Goal: Task Accomplishment & Management: Manage account settings

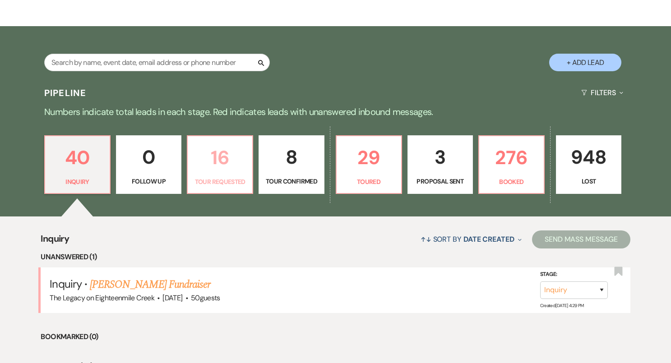
scroll to position [133, 0]
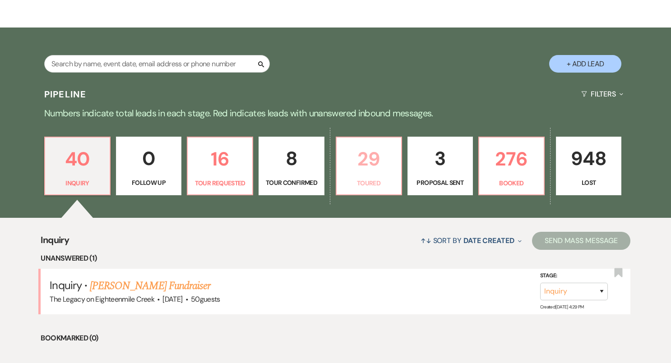
click at [368, 172] on p "29" at bounding box center [369, 159] width 54 height 30
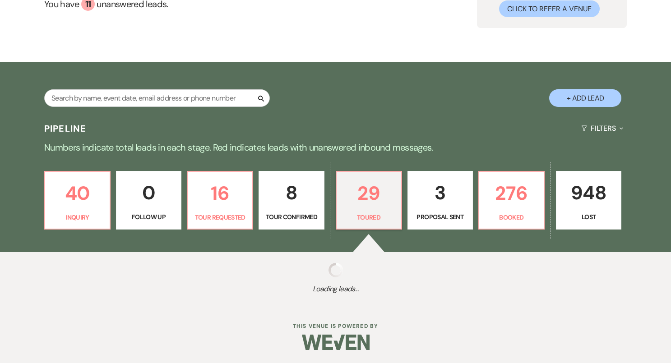
scroll to position [133, 0]
select select "5"
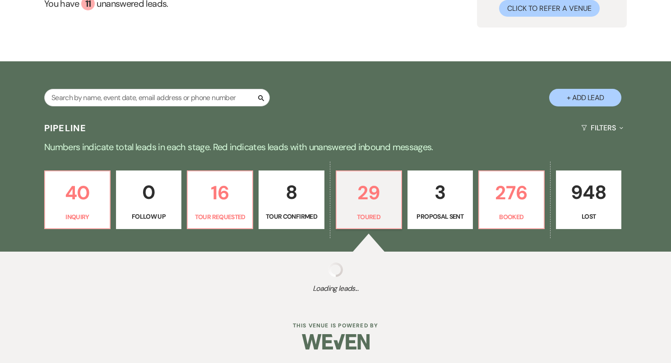
select select "5"
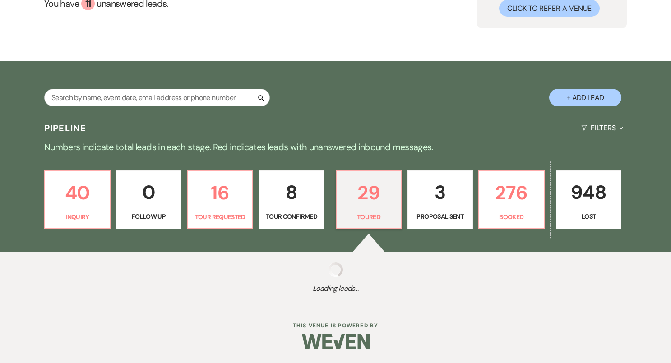
select select "5"
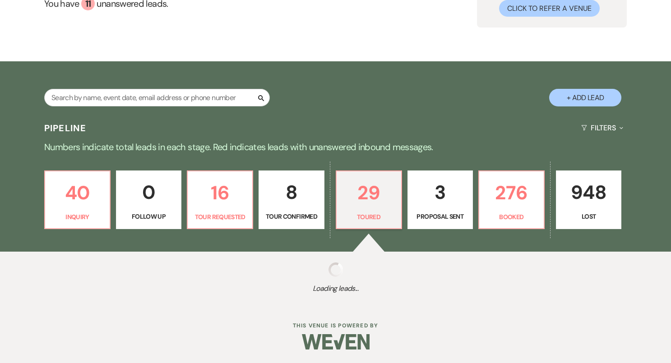
select select "5"
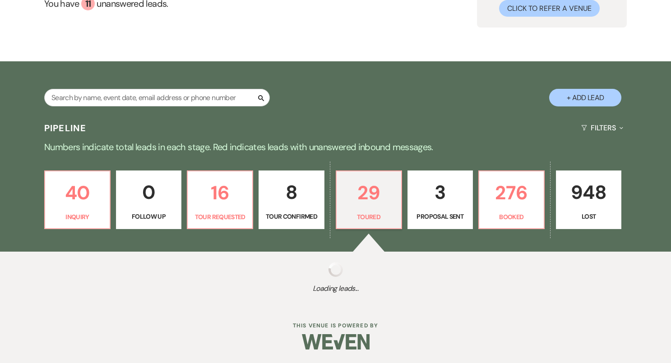
select select "5"
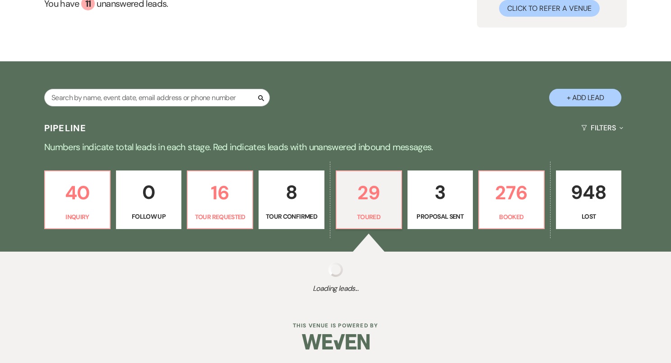
select select "5"
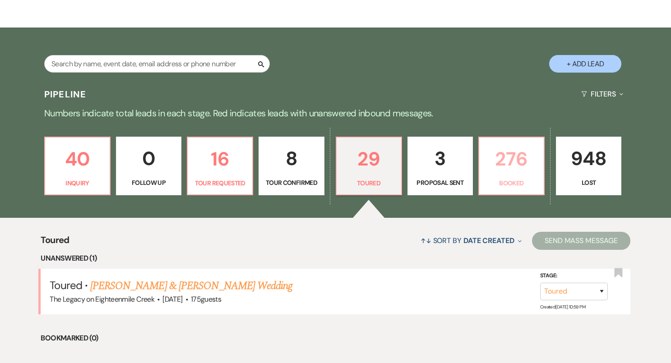
click at [498, 160] on p "276" at bounding box center [511, 159] width 54 height 30
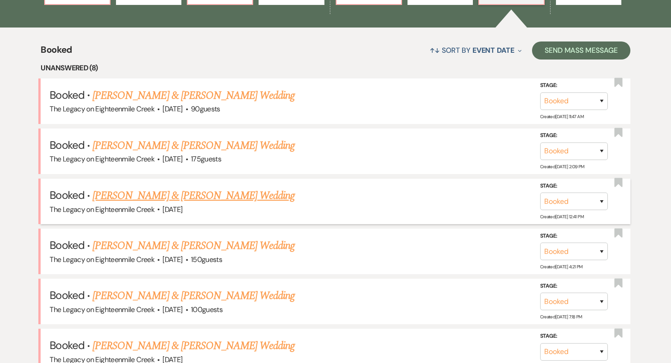
scroll to position [327, 0]
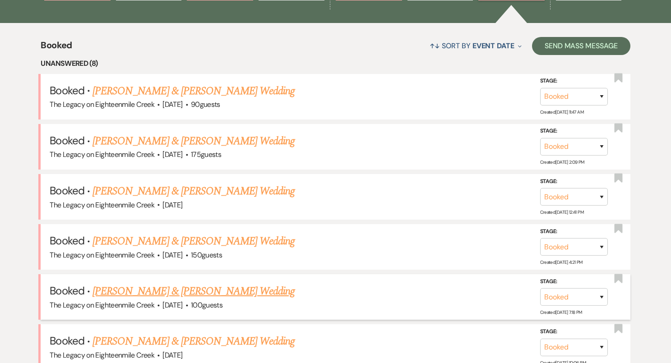
click at [220, 292] on link "Delaney Nola & Joel Hopkins's Wedding" at bounding box center [193, 291] width 202 height 16
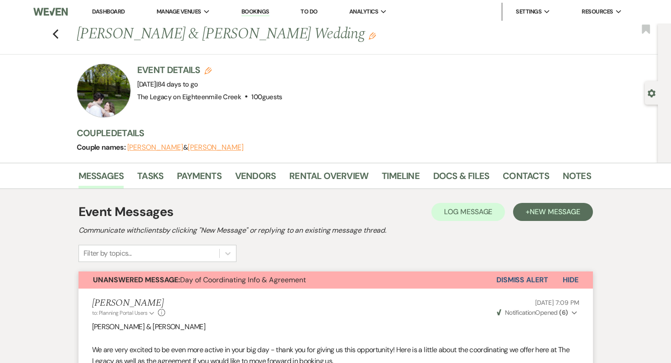
click at [108, 11] on link "Dashboard" at bounding box center [108, 12] width 32 height 8
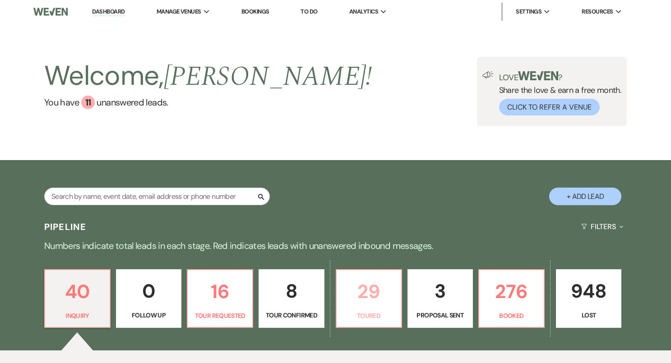
click at [385, 296] on p "29" at bounding box center [369, 291] width 54 height 30
select select "5"
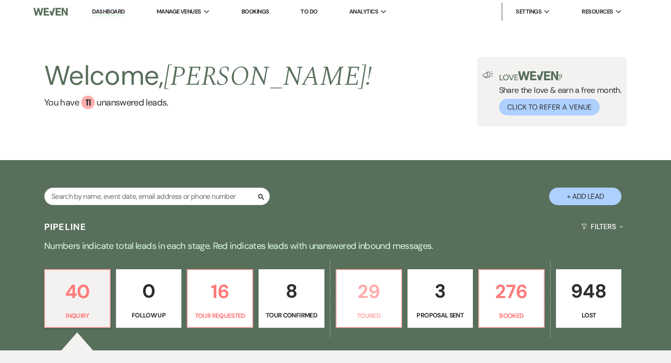
select select "5"
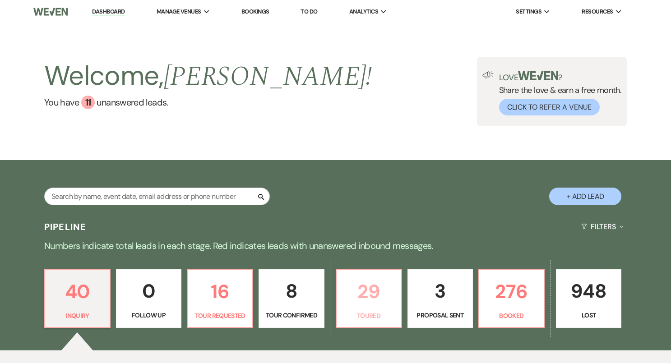
select select "5"
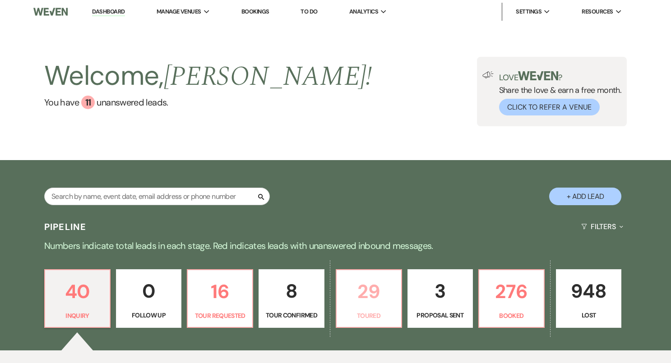
select select "5"
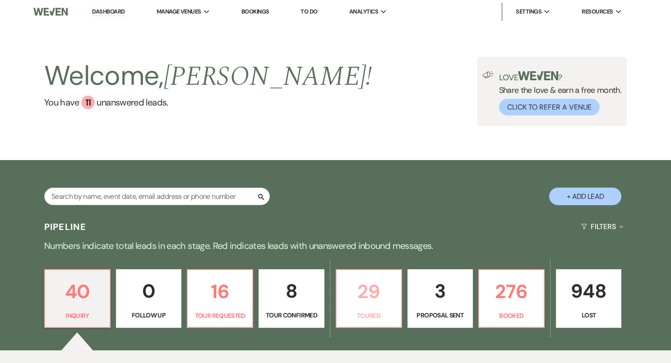
select select "5"
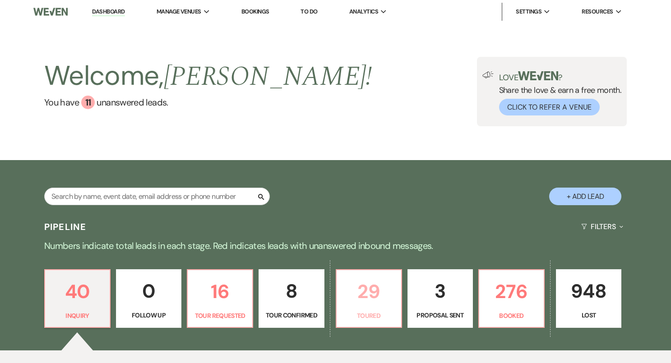
select select "5"
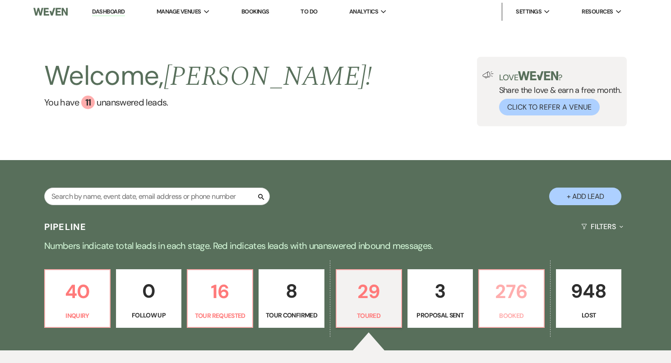
click at [518, 309] on link "276 Booked" at bounding box center [511, 298] width 66 height 59
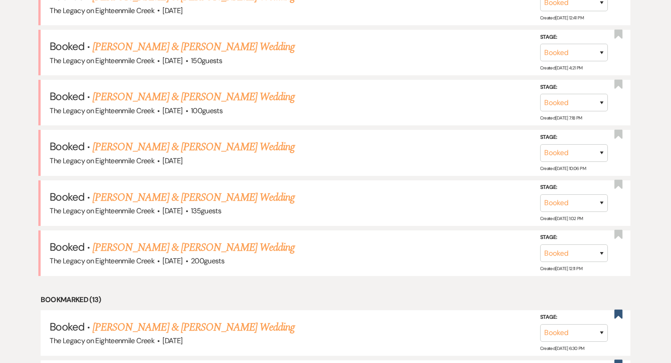
scroll to position [506, 0]
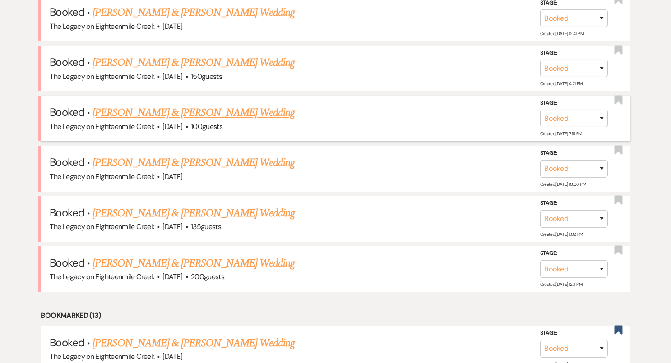
click at [207, 110] on link "Delaney Nola & Joel Hopkins's Wedding" at bounding box center [193, 113] width 202 height 16
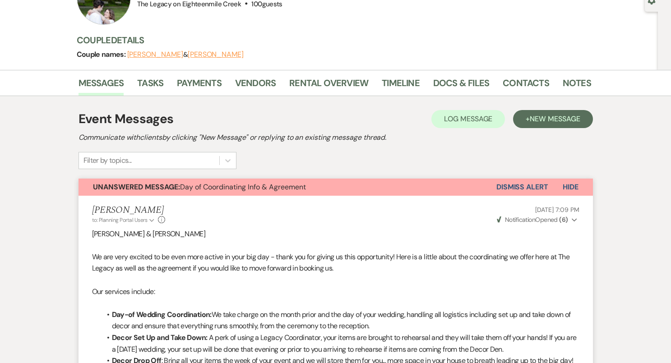
scroll to position [67, 0]
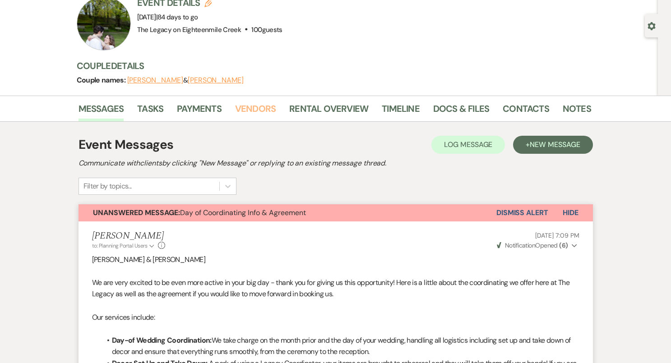
click at [254, 102] on link "Vendors" at bounding box center [255, 111] width 41 height 20
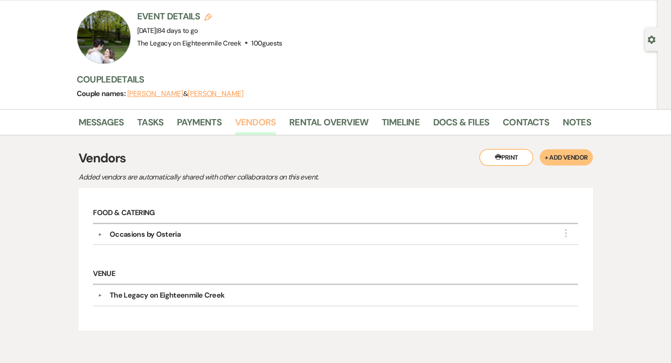
scroll to position [101, 0]
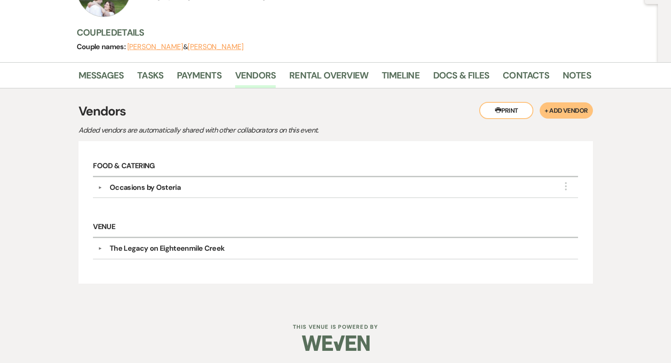
click at [576, 110] on button "+ Add Vendor" at bounding box center [565, 110] width 53 height 16
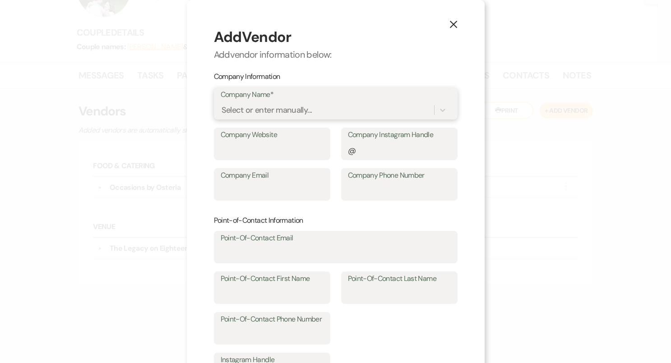
click at [358, 110] on div "Select or enter manually..." at bounding box center [327, 110] width 213 height 16
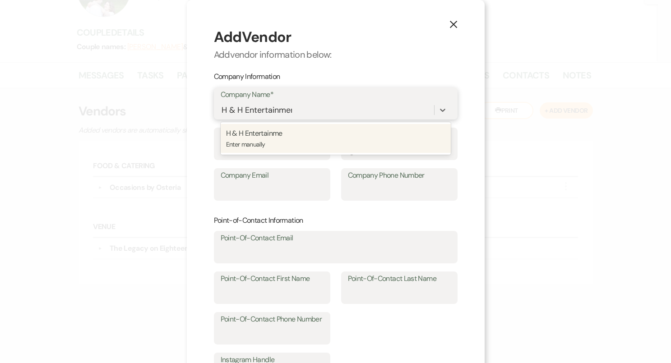
type input "H & H Entertainment"
click at [354, 145] on p "Enter manually" at bounding box center [335, 144] width 219 height 10
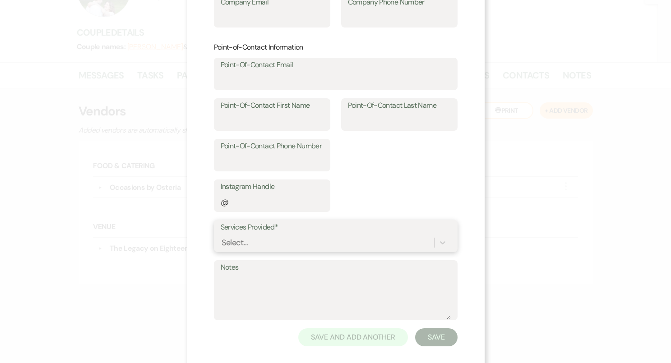
click at [275, 239] on div "Select..." at bounding box center [336, 242] width 230 height 17
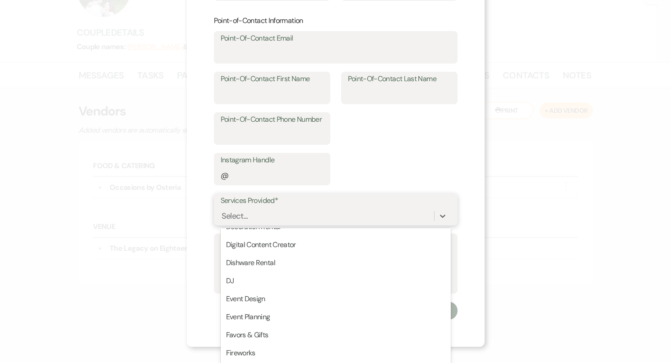
scroll to position [455, 0]
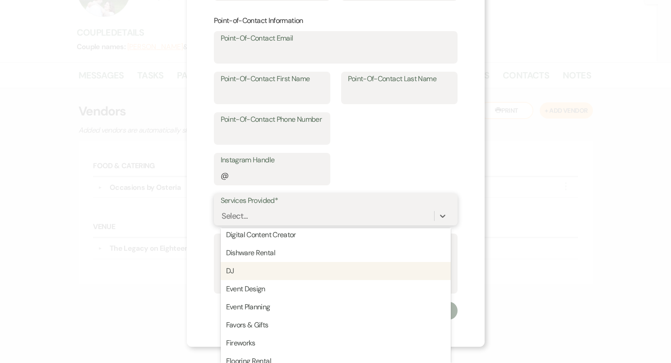
click at [282, 265] on div "DJ" at bounding box center [336, 271] width 230 height 18
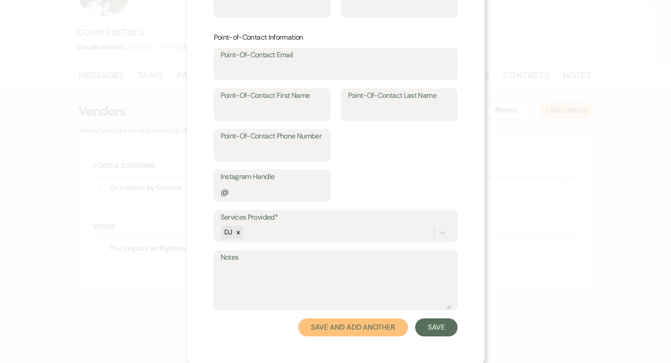
click at [353, 329] on button "Save and Add Another" at bounding box center [352, 327] width 109 height 18
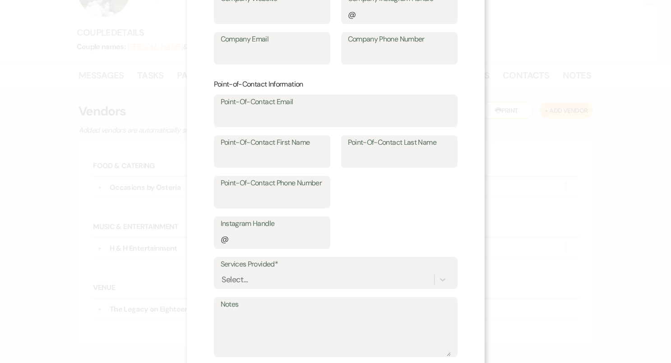
scroll to position [0, 0]
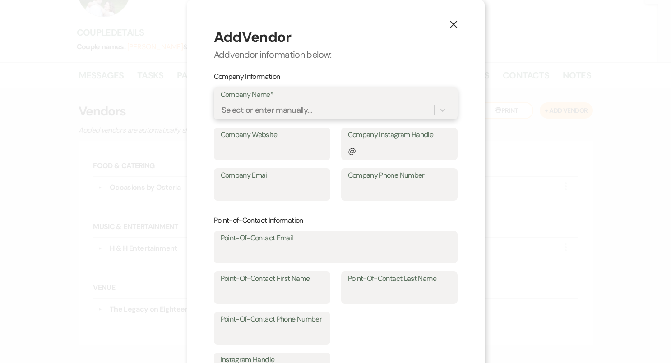
click at [275, 110] on div "Select or enter manually..." at bounding box center [266, 110] width 91 height 12
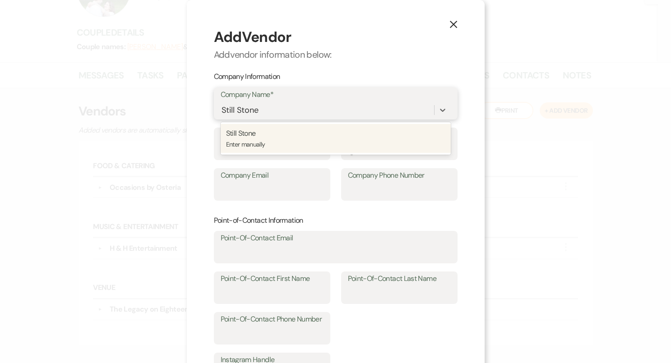
type input "Still Stones"
click at [284, 136] on p "Still Stones" at bounding box center [335, 134] width 219 height 12
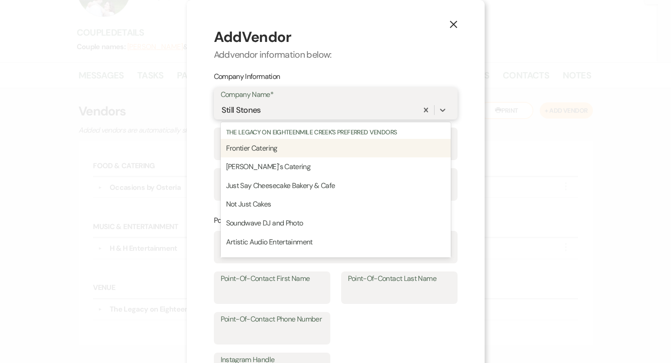
click at [268, 104] on div "Still Stones" at bounding box center [319, 110] width 197 height 16
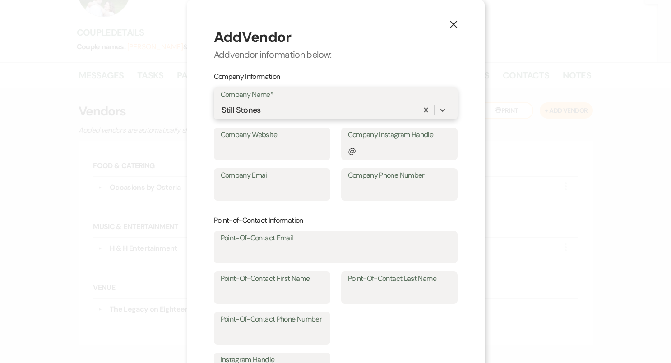
click at [270, 108] on div "Still Stones" at bounding box center [319, 110] width 197 height 16
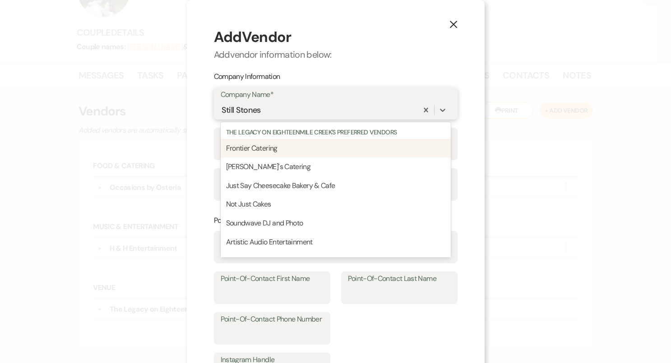
click at [270, 108] on div "Still Stones" at bounding box center [319, 110] width 197 height 16
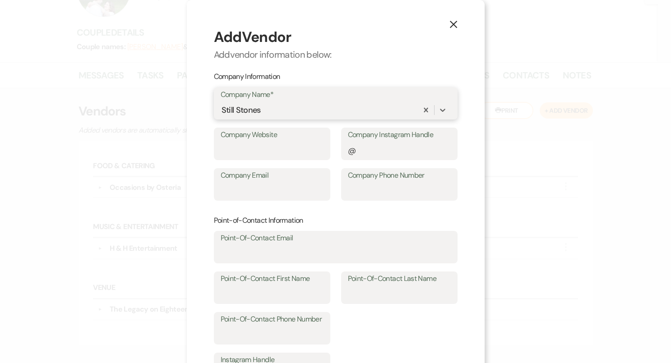
click at [257, 110] on div "Still Stones" at bounding box center [240, 110] width 39 height 12
click at [391, 107] on div "Select or enter manually..." at bounding box center [327, 111] width 212 height 16
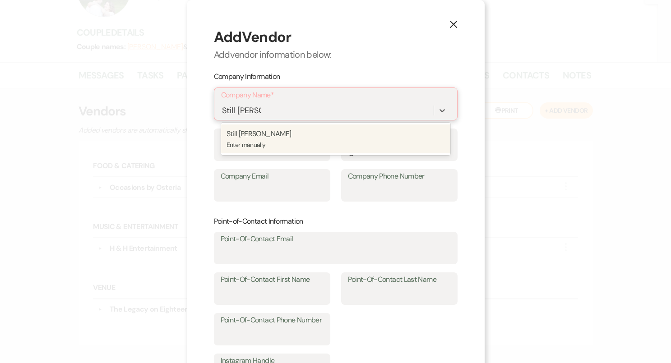
type input "Still Stories"
click at [378, 128] on div "Still Stories Enter manually" at bounding box center [335, 138] width 229 height 29
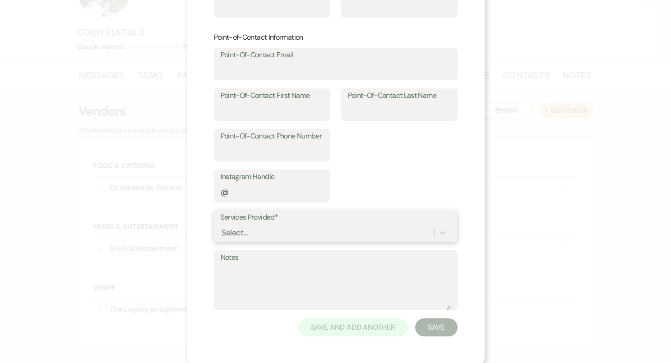
click at [317, 227] on form "Add Vendor Add vendor information below: Company Information Company Name* opti…" at bounding box center [336, 90] width 244 height 492
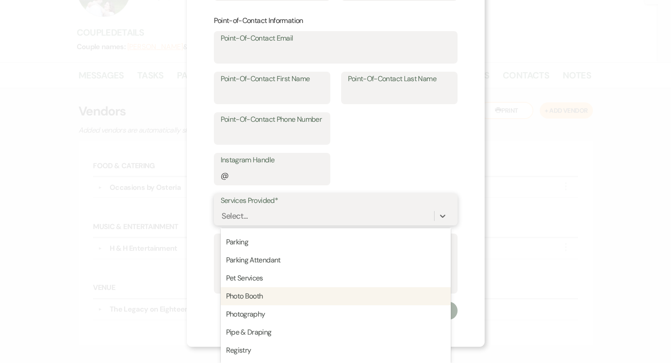
scroll to position [1190, 0]
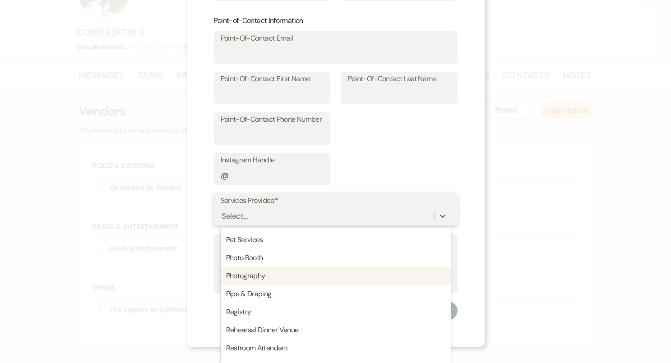
click at [306, 274] on div "Photography" at bounding box center [336, 276] width 230 height 18
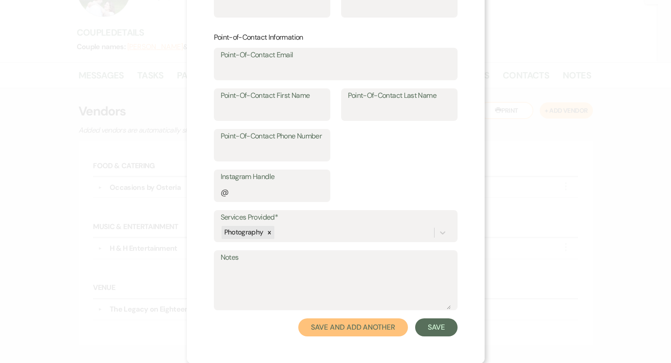
click at [359, 327] on button "Save and Add Another" at bounding box center [352, 327] width 109 height 18
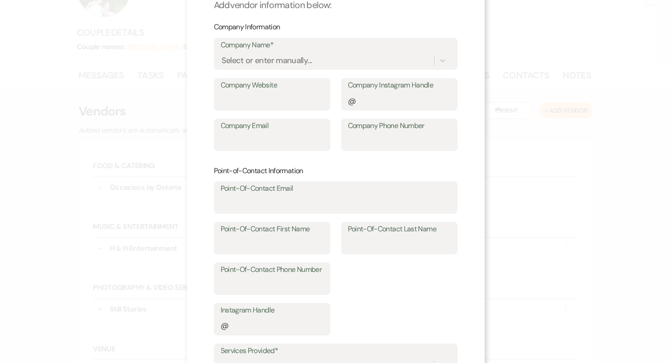
scroll to position [49, 0]
click at [297, 46] on label "Company Name*" at bounding box center [336, 45] width 230 height 13
click at [222, 55] on input "Company Name*" at bounding box center [221, 61] width 1 height 12
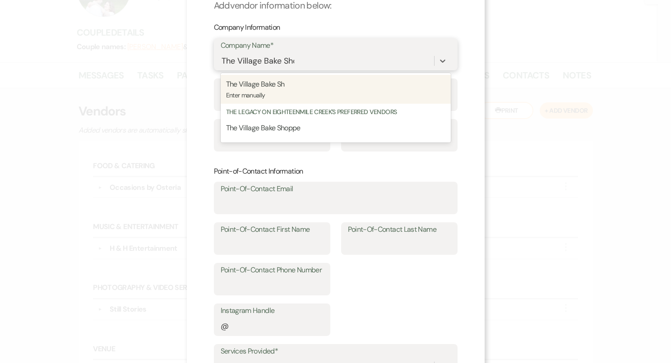
type input "The Village Bake Shop"
click at [310, 86] on p "The Village Bake Shop" at bounding box center [335, 84] width 219 height 12
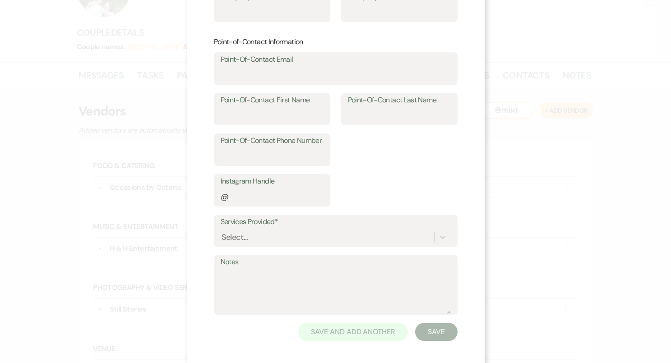
scroll to position [183, 0]
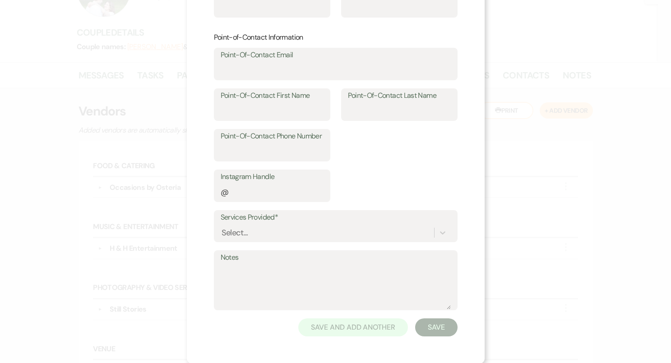
click at [313, 244] on form "Add Vendor Add vendor information below: Company Information Company Name* opti…" at bounding box center [336, 90] width 244 height 492
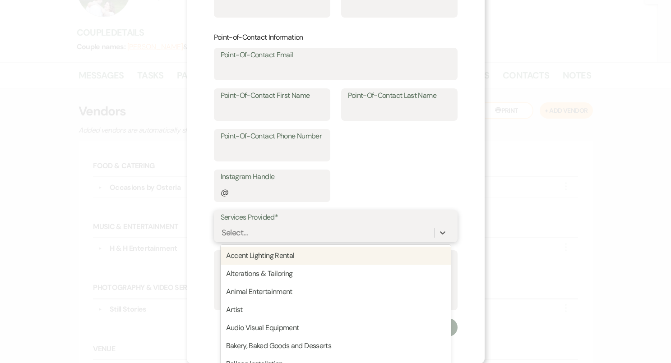
click at [315, 235] on div "option Photography, selected. option Accent Lighting Rental focused, 1 of 95. 9…" at bounding box center [336, 232] width 230 height 17
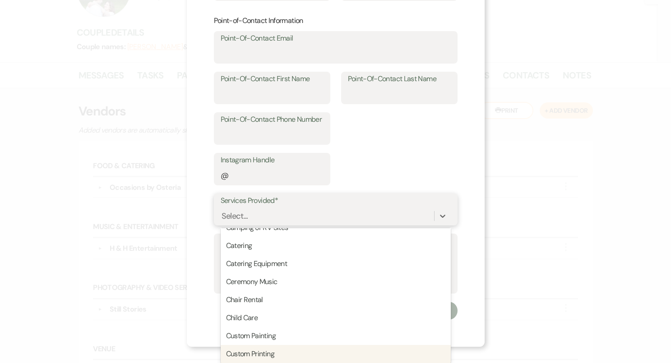
scroll to position [227, 0]
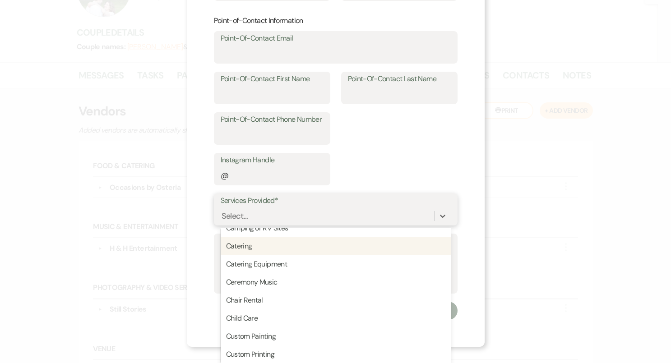
click at [292, 244] on div "Catering" at bounding box center [336, 246] width 230 height 18
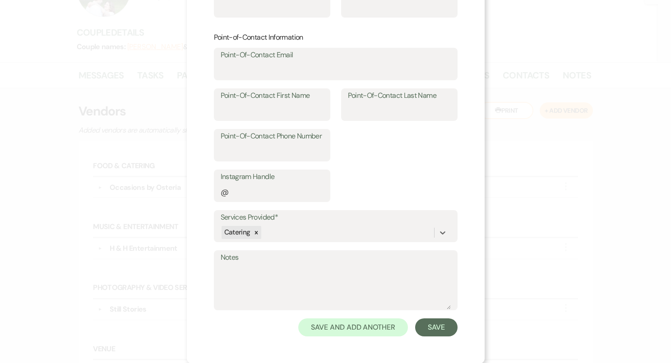
click at [294, 259] on label "Notes" at bounding box center [336, 257] width 230 height 13
click at [294, 264] on textarea "Notes" at bounding box center [336, 286] width 230 height 45
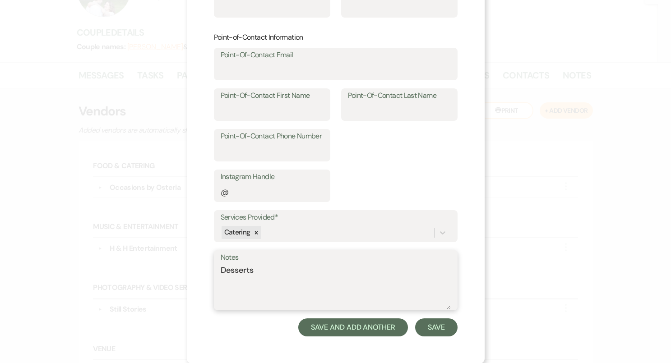
type textarea "Desserts"
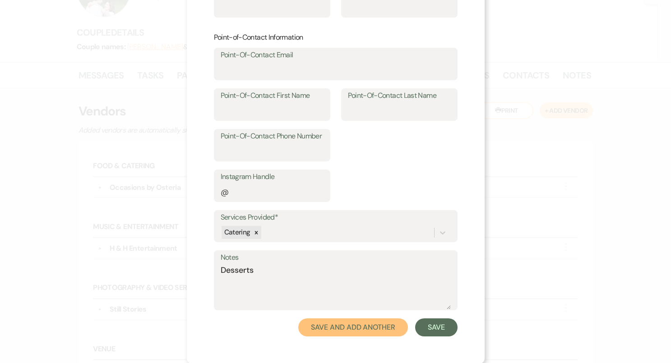
click at [386, 325] on button "Save and Add Another" at bounding box center [352, 327] width 109 height 18
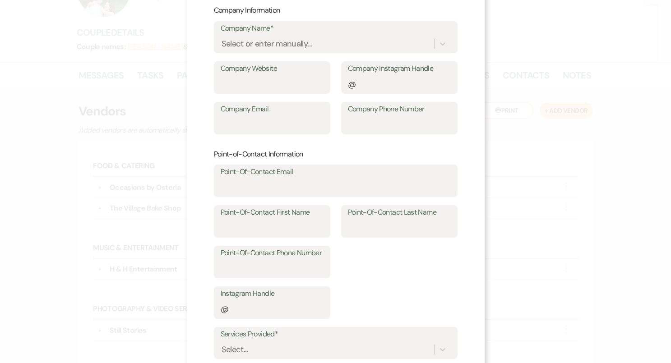
scroll to position [27, 0]
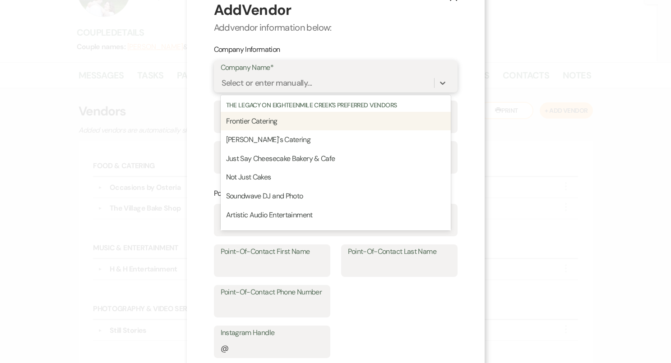
click at [292, 85] on div "Select or enter manually..." at bounding box center [266, 83] width 91 height 12
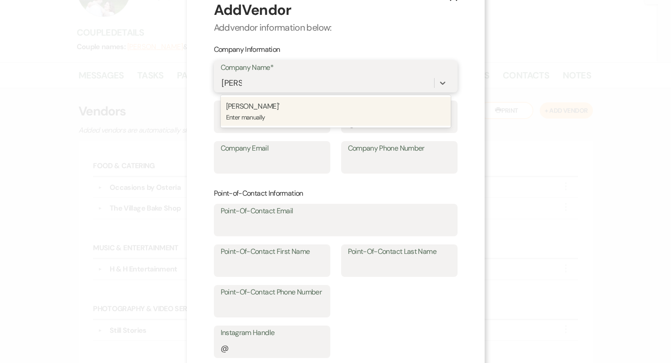
type input "Dalia's"
click at [312, 114] on p "Enter manually" at bounding box center [335, 117] width 219 height 10
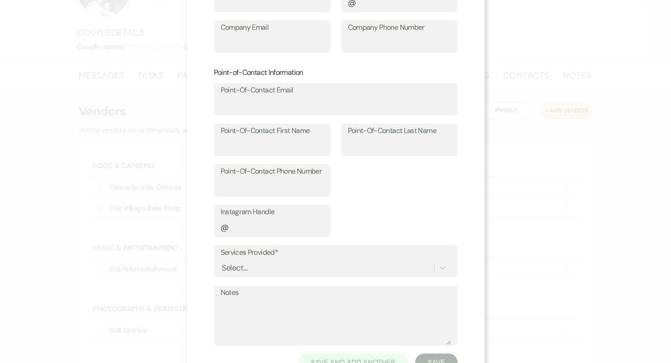
scroll to position [183, 0]
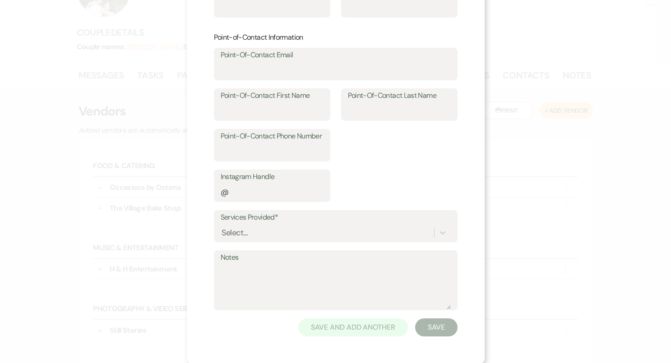
click at [285, 222] on label "Services Provided*" at bounding box center [336, 217] width 230 height 13
click at [222, 226] on input "Services Provided*" at bounding box center [221, 232] width 1 height 12
click at [302, 237] on div "option Catering, selected. 0 results available. Select is focused ,type to refi…" at bounding box center [336, 232] width 230 height 17
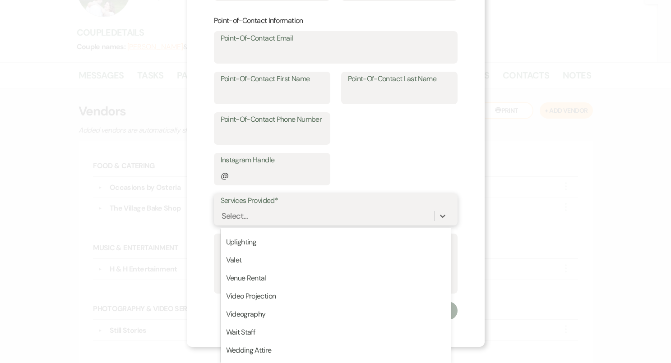
scroll to position [1582, 0]
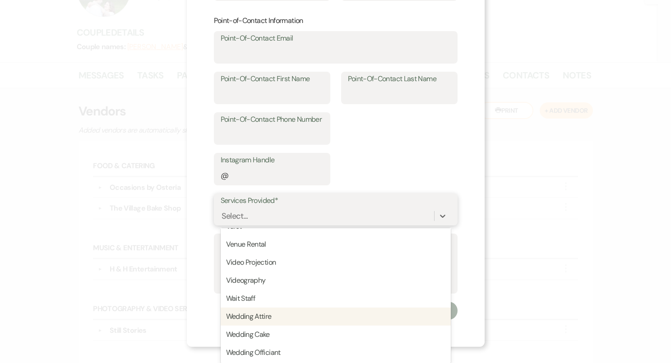
click at [274, 318] on div "Wedding Attire" at bounding box center [336, 317] width 230 height 18
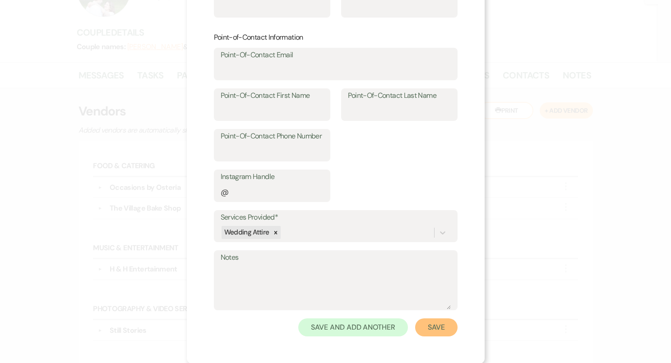
click at [428, 327] on button "Save" at bounding box center [436, 327] width 42 height 18
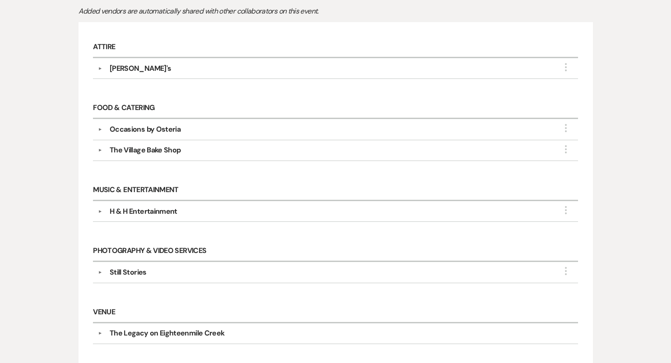
scroll to position [218, 0]
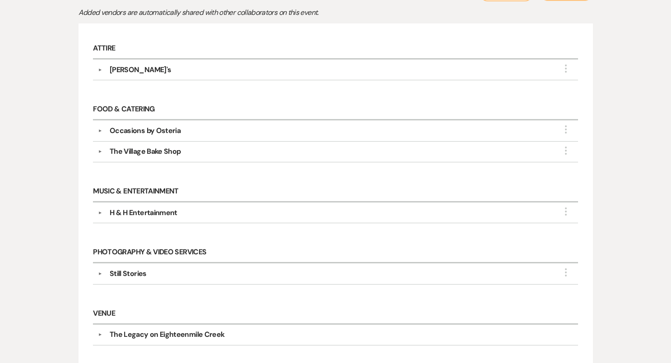
click at [155, 154] on div "The Village Bake Shop" at bounding box center [145, 151] width 71 height 11
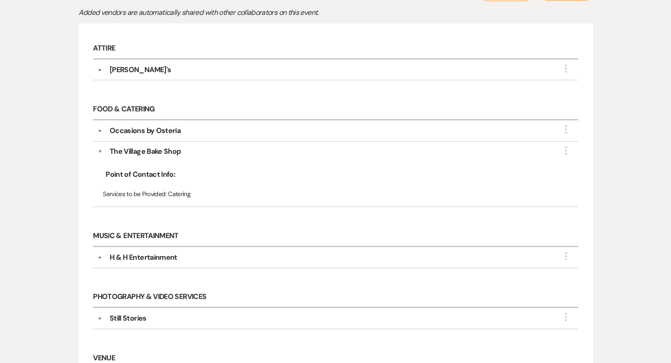
click at [158, 151] on div "The Village Bake Shop" at bounding box center [145, 151] width 71 height 11
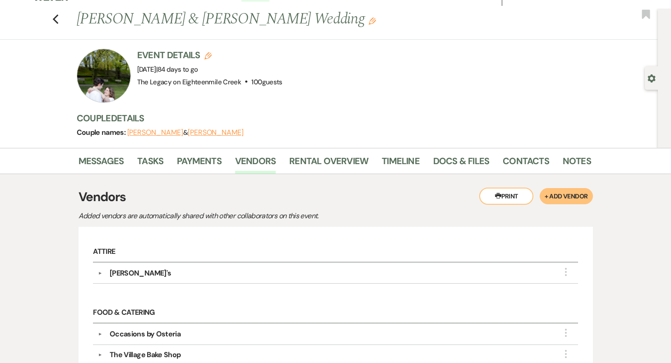
scroll to position [11, 0]
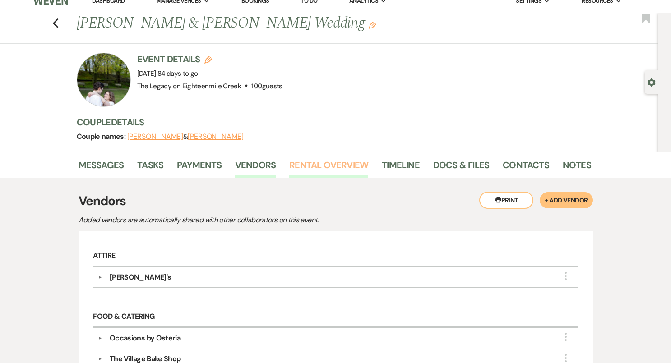
click at [333, 166] on link "Rental Overview" at bounding box center [328, 168] width 79 height 20
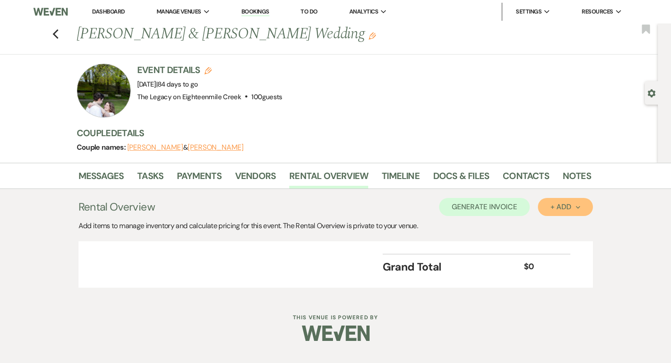
click at [554, 210] on div "+ Add Next" at bounding box center [564, 206] width 29 height 7
click at [557, 230] on button "Item" at bounding box center [561, 228] width 46 height 14
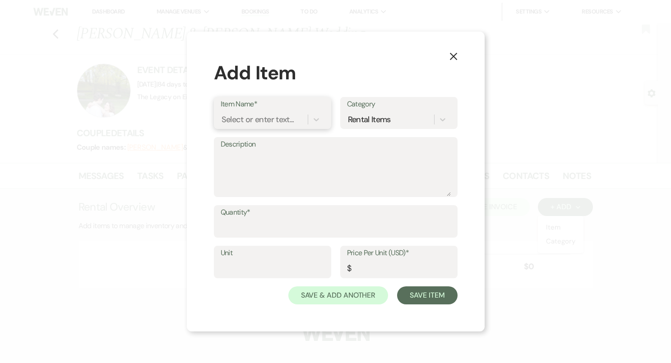
click at [284, 122] on div "Select or enter text..." at bounding box center [257, 120] width 73 height 12
type input "G3"
click at [279, 144] on div "+ Add "G3"" at bounding box center [273, 142] width 104 height 18
click at [270, 159] on textarea "Description" at bounding box center [336, 173] width 230 height 45
type textarea "greenery"
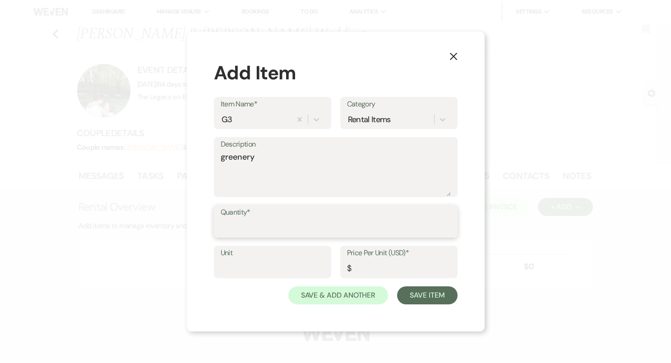
click at [272, 220] on input "Quantity*" at bounding box center [336, 228] width 230 height 18
type input "100"
click at [364, 270] on input "Price Per Unit (USD)*" at bounding box center [399, 269] width 104 height 18
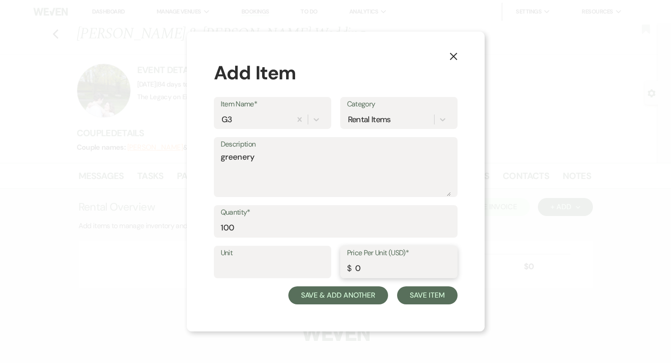
type input "0"
click at [362, 292] on button "Save & Add Another" at bounding box center [338, 295] width 100 height 18
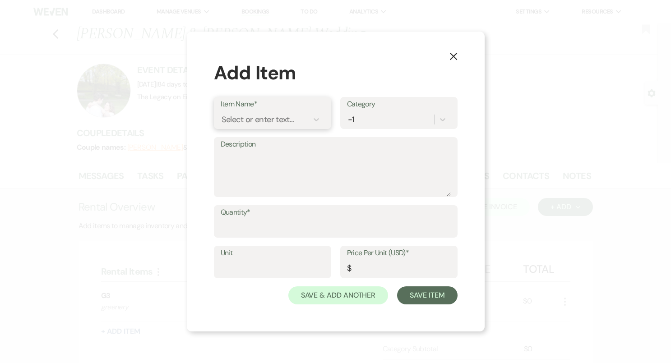
click at [280, 119] on div "Select or enter text..." at bounding box center [257, 120] width 73 height 12
type input "G4"
click at [276, 142] on div "+ Add "G4"" at bounding box center [273, 142] width 104 height 18
click at [271, 154] on textarea "Description" at bounding box center [336, 173] width 230 height 45
type textarea "greenery"
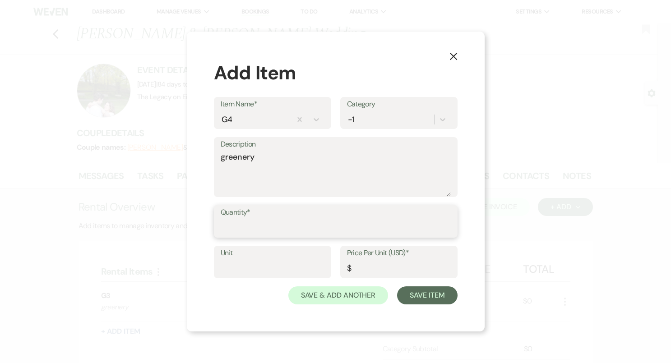
click at [277, 221] on input "Quantity*" at bounding box center [336, 228] width 230 height 18
type input "100"
click at [375, 271] on input "Price Per Unit (USD)*" at bounding box center [399, 269] width 104 height 18
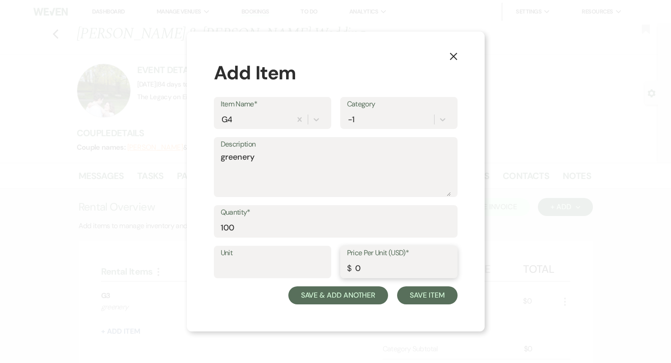
type input "0"
click at [363, 299] on button "Save & Add Another" at bounding box center [338, 295] width 100 height 18
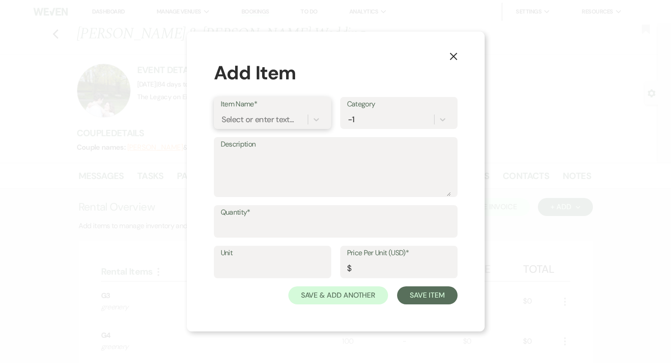
click at [279, 118] on div "Select or enter text..." at bounding box center [257, 120] width 73 height 12
type input "white runners"
click at [279, 140] on div "+ Add "white runners"" at bounding box center [273, 142] width 104 height 18
click at [285, 229] on input "Quantity*" at bounding box center [336, 228] width 230 height 18
type input "18"
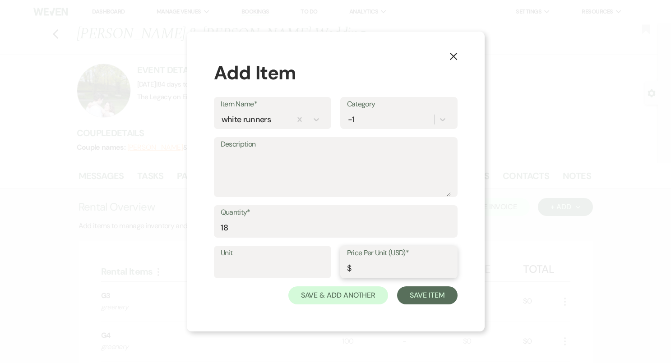
click at [367, 266] on input "Price Per Unit (USD)*" at bounding box center [399, 269] width 104 height 18
type input "0"
click at [417, 298] on button "Save Item" at bounding box center [427, 295] width 60 height 18
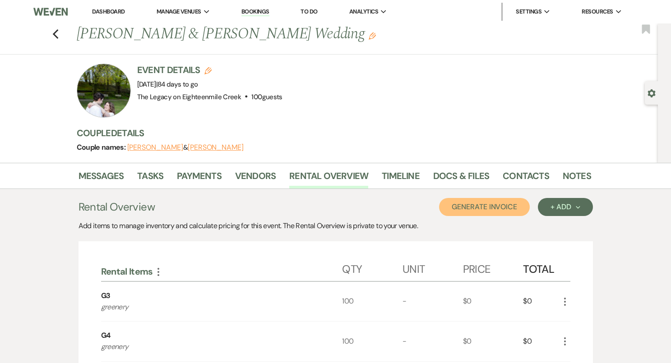
click at [489, 210] on button "Generate Invoice" at bounding box center [484, 207] width 91 height 18
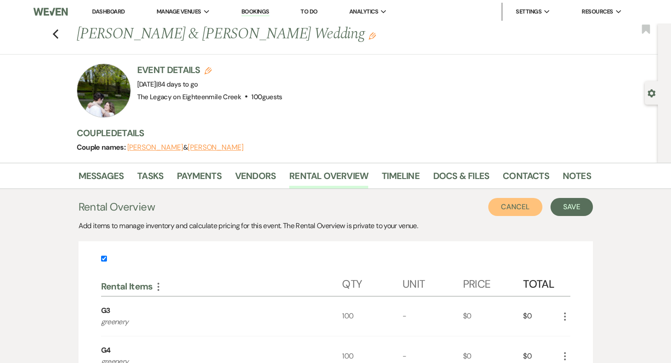
click at [526, 212] on button "Cancel" at bounding box center [515, 207] width 54 height 18
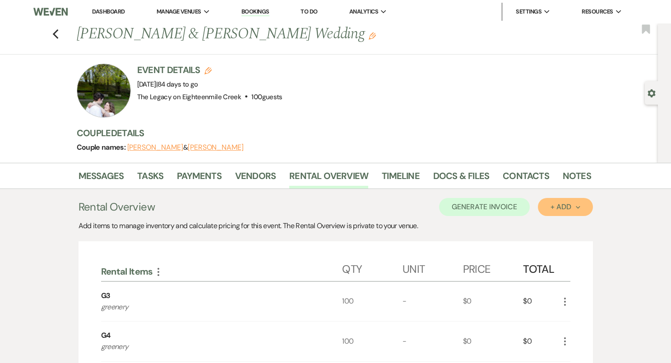
click at [566, 209] on div "+ Add Next" at bounding box center [564, 206] width 29 height 7
click at [572, 226] on button "Item" at bounding box center [561, 228] width 46 height 14
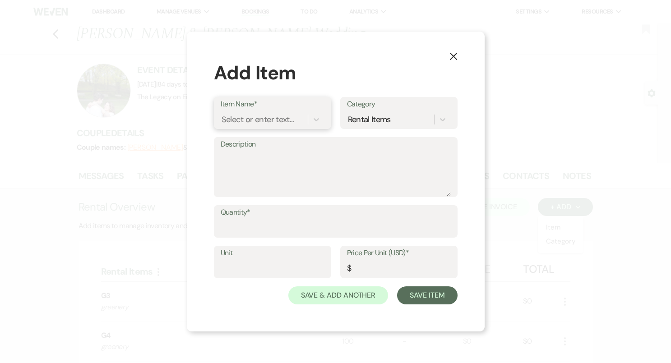
click at [281, 124] on div "Select or enter text..." at bounding box center [257, 120] width 73 height 12
type input "g"
type input "T2"
click at [285, 140] on div "+ Add "T2"" at bounding box center [273, 142] width 104 height 18
click at [283, 152] on textarea "Description" at bounding box center [336, 173] width 230 height 45
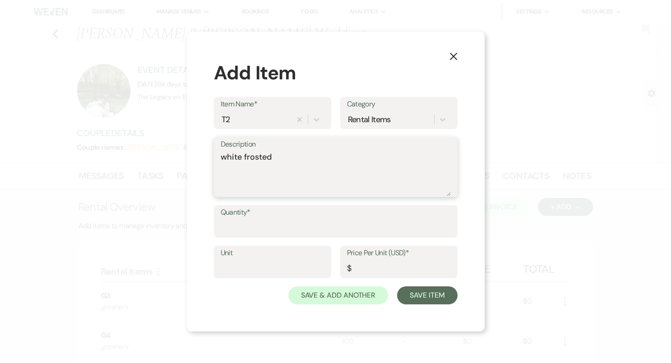
type textarea "white frosted"
click at [326, 224] on input "Quantity*" at bounding box center [336, 228] width 230 height 18
type input "18"
click at [371, 265] on input "Price Per Unit (USD)*" at bounding box center [399, 269] width 104 height 18
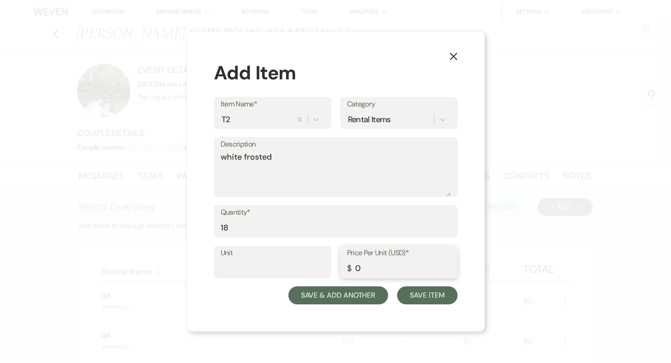
type input "0"
click at [362, 294] on button "Save & Add Another" at bounding box center [338, 295] width 100 height 18
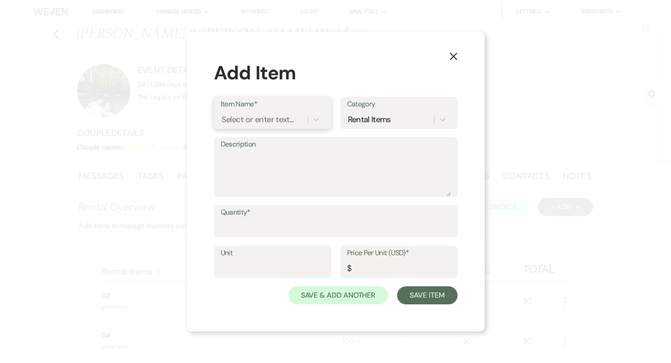
click at [248, 121] on div "Select or enter text..." at bounding box center [257, 120] width 73 height 12
type input "F7"
click at [256, 138] on div "+ Add "F7"" at bounding box center [273, 142] width 104 height 18
click at [258, 150] on label "Description" at bounding box center [336, 144] width 230 height 13
click at [258, 151] on textarea "Description" at bounding box center [336, 173] width 230 height 45
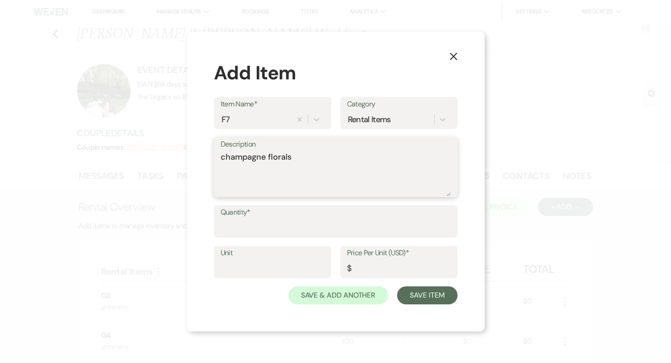
type textarea "champagne florals"
click at [251, 228] on input "Quantity*" at bounding box center [336, 228] width 230 height 18
type input "100"
click at [357, 272] on input "Price Per Unit (USD)*" at bounding box center [399, 269] width 104 height 18
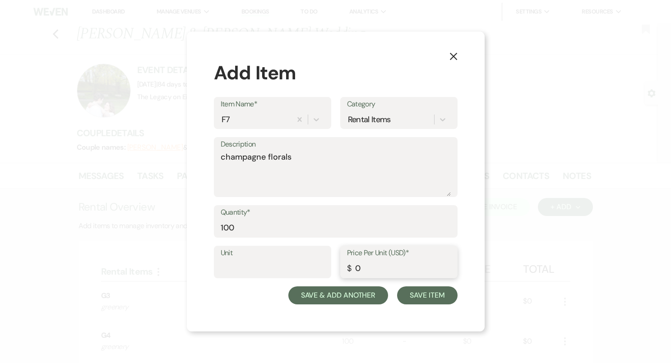
type input "0"
click at [349, 295] on button "Save & Add Another" at bounding box center [338, 295] width 100 height 18
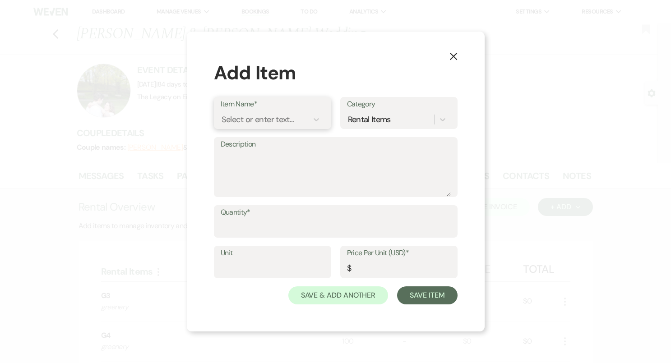
click at [276, 119] on div "Select or enter text..." at bounding box center [257, 120] width 73 height 12
type input "F6"
click at [279, 139] on div "+ Add "F6"" at bounding box center [273, 142] width 104 height 18
click at [279, 152] on textarea "Description" at bounding box center [336, 173] width 230 height 45
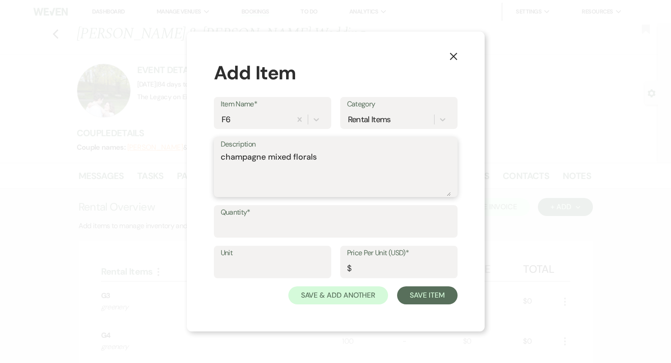
type textarea "champagne mixed florals"
click at [279, 229] on input "Quantity*" at bounding box center [336, 228] width 230 height 18
type input "100"
click at [360, 265] on input "Price Per Unit (USD)*" at bounding box center [399, 269] width 104 height 18
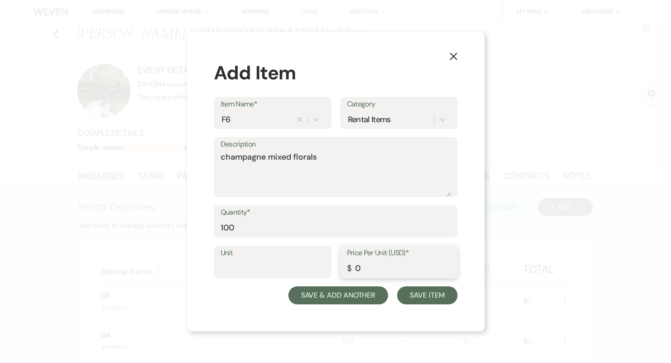
type input "0"
click at [357, 298] on button "Save & Add Another" at bounding box center [338, 295] width 100 height 18
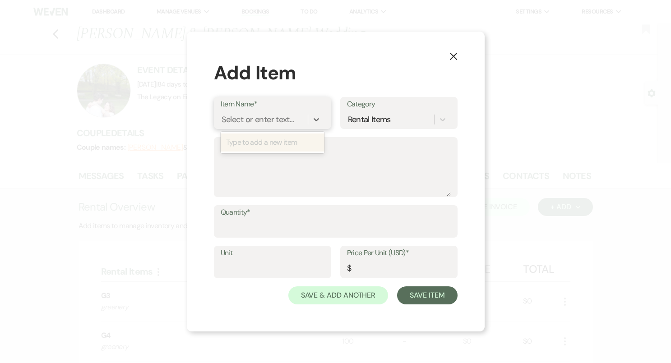
click at [265, 121] on div "Select or enter text..." at bounding box center [257, 120] width 73 height 12
type input "F1"
click at [308, 141] on div "+ Add "F1"" at bounding box center [272, 142] width 103 height 18
click at [304, 150] on label "Description" at bounding box center [336, 144] width 230 height 13
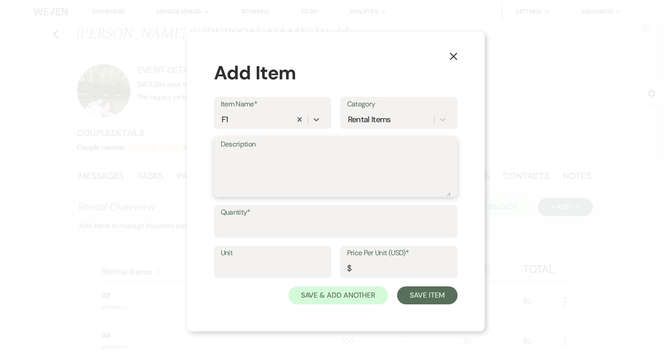
click at [304, 151] on textarea "Description" at bounding box center [336, 173] width 230 height 45
type textarea "white roses"
click at [316, 225] on input "Quantity*" at bounding box center [336, 228] width 230 height 18
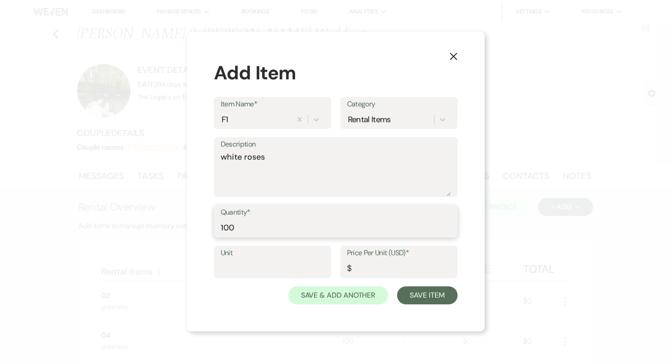
type input "100"
click at [386, 266] on input "Price Per Unit (USD)*" at bounding box center [399, 269] width 104 height 18
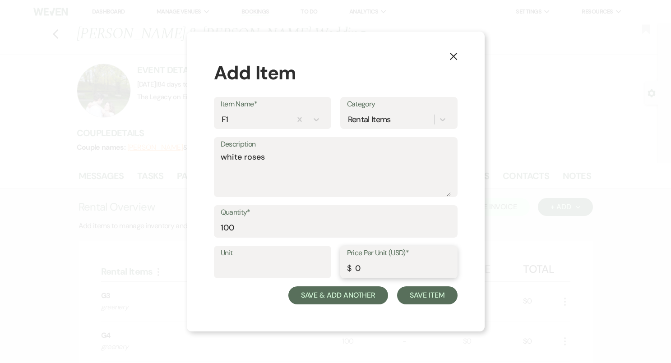
type input "0"
click at [349, 300] on button "Save & Add Another" at bounding box center [338, 295] width 100 height 18
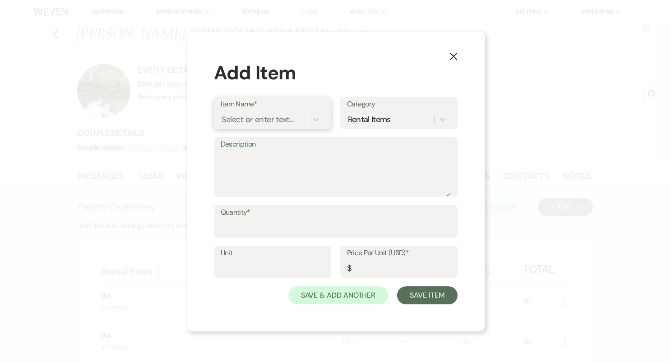
click at [255, 120] on div "Select or enter text..." at bounding box center [257, 120] width 73 height 12
type input "C3"
click at [261, 144] on div "+ Add "C3"" at bounding box center [273, 142] width 104 height 18
click at [264, 151] on div "Description" at bounding box center [336, 167] width 244 height 60
click at [264, 152] on textarea "Description" at bounding box center [336, 173] width 230 height 45
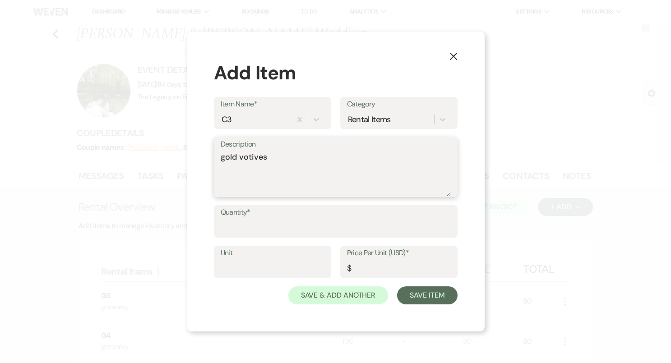
type textarea "gold votives"
click at [259, 228] on input "Quantity*" at bounding box center [336, 228] width 230 height 18
type input "100"
click at [358, 272] on input "Price Per Unit (USD)*" at bounding box center [399, 269] width 104 height 18
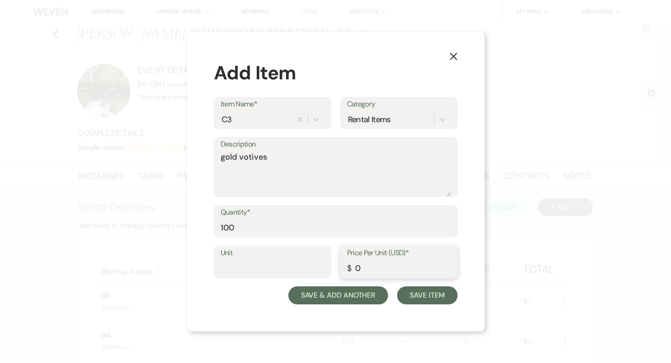
type input "0"
click at [359, 294] on button "Save & Add Another" at bounding box center [338, 295] width 100 height 18
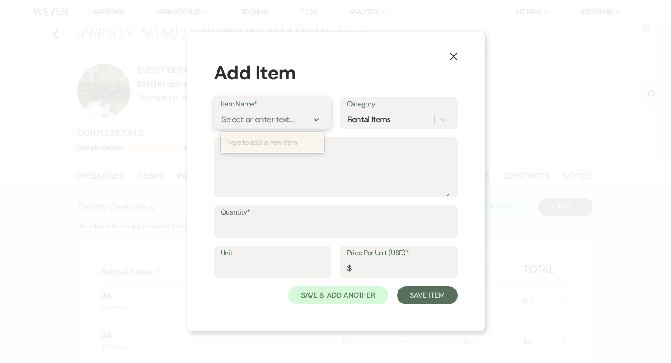
click at [280, 122] on div "Select or enter text..." at bounding box center [257, 120] width 73 height 12
type input "C4"
click at [275, 142] on div "+ Add "C4"" at bounding box center [273, 142] width 104 height 18
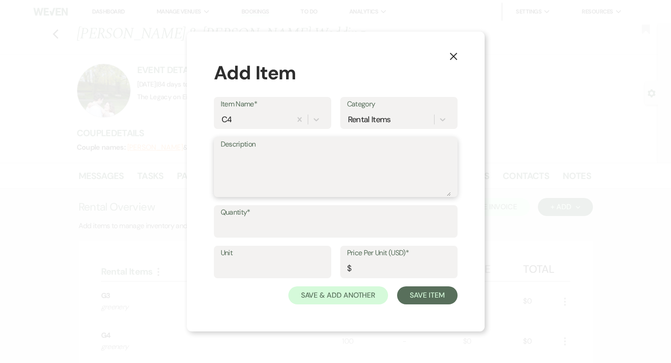
click at [271, 155] on textarea "Description" at bounding box center [336, 173] width 230 height 45
type textarea "round gold votives"
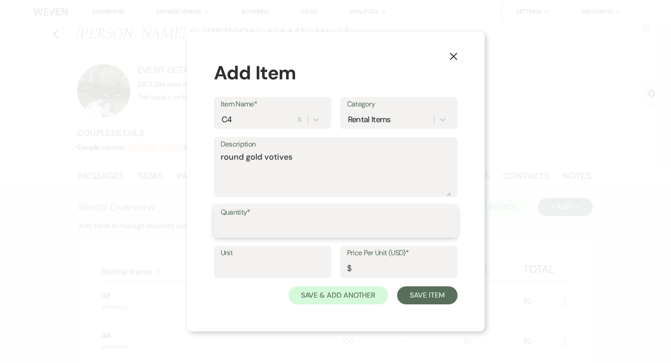
click at [265, 226] on input "Quantity*" at bounding box center [336, 228] width 230 height 18
type input "0"
type input "100"
click at [367, 268] on input "Price Per Unit (USD)*" at bounding box center [399, 269] width 104 height 18
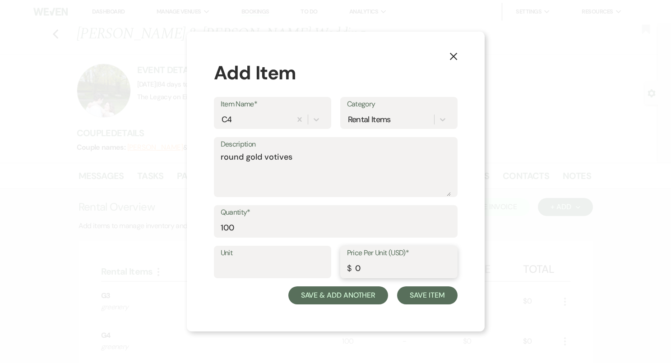
type input "0"
click at [354, 297] on button "Save & Add Another" at bounding box center [338, 295] width 100 height 18
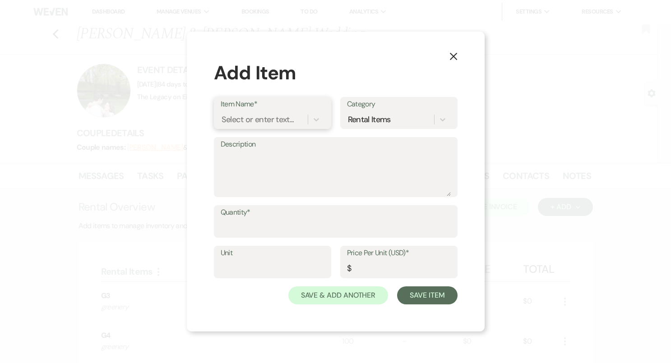
click at [273, 118] on div "Select or enter text..." at bounding box center [257, 120] width 73 height 12
type input "GC1"
click at [264, 147] on div "+ Add "GC1"" at bounding box center [273, 142] width 104 height 18
click at [264, 155] on textarea "Description" at bounding box center [336, 173] width 230 height 45
drag, startPoint x: 299, startPoint y: 159, endPoint x: 211, endPoint y: 152, distance: 88.6
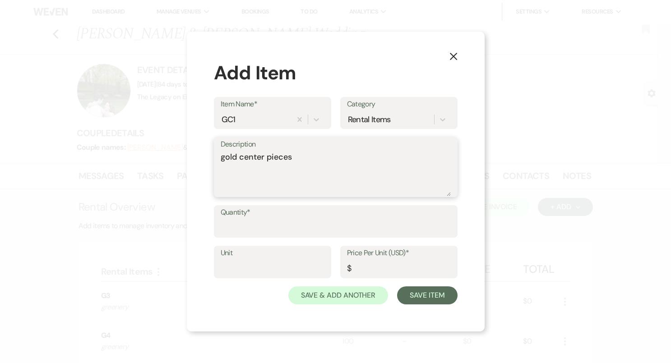
click at [211, 152] on div "X Add Item Item Name* GC1 Category Rental Items Description gold center pieces …" at bounding box center [336, 182] width 298 height 300
type textarea "gold center pieces"
click at [294, 224] on input "Quantity*" at bounding box center [336, 228] width 230 height 18
type input "100"
click at [404, 275] on input "Price Per Unit (USD)*" at bounding box center [399, 269] width 104 height 18
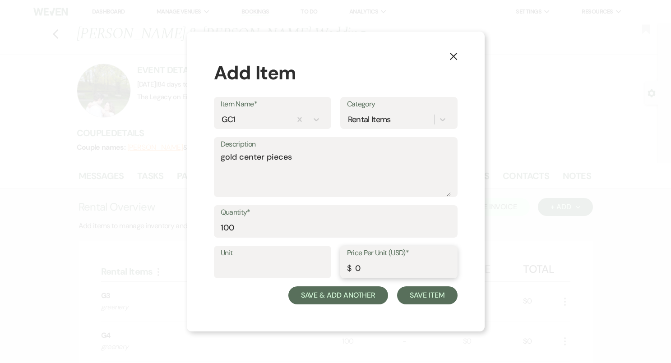
type input "0"
click at [368, 299] on button "Save & Add Another" at bounding box center [338, 295] width 100 height 18
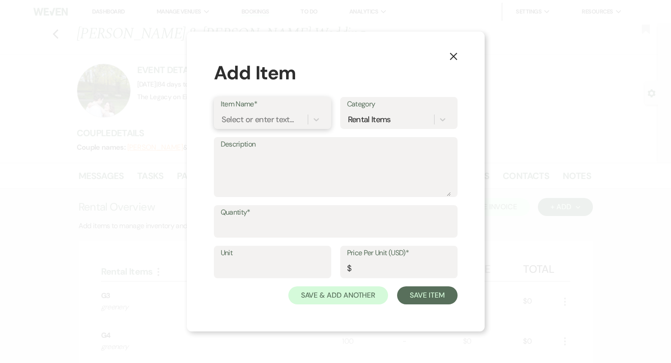
click at [269, 121] on div "Select or enter text..." at bounding box center [257, 120] width 73 height 12
type input "GC2"
click at [272, 146] on div "+ Add "GC2"" at bounding box center [273, 142] width 104 height 18
click at [272, 156] on textarea "Description" at bounding box center [336, 173] width 230 height 45
type textarea "gold center pieces"
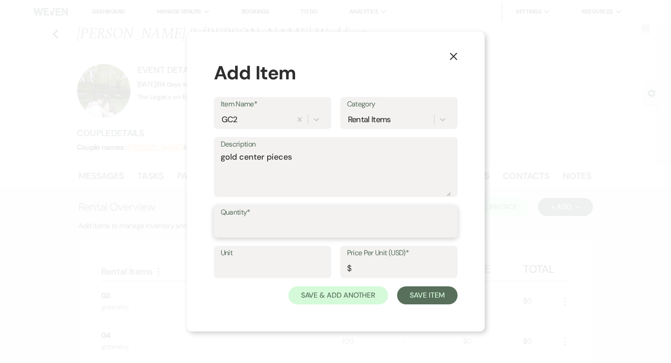
click at [257, 225] on input "Quantity*" at bounding box center [336, 228] width 230 height 18
type input "100"
click at [372, 271] on input "Price Per Unit (USD)*" at bounding box center [399, 269] width 104 height 18
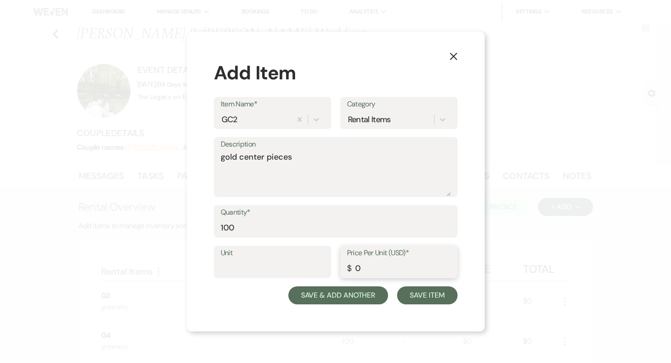
type input "0"
click at [362, 299] on button "Save & Add Another" at bounding box center [338, 295] width 100 height 18
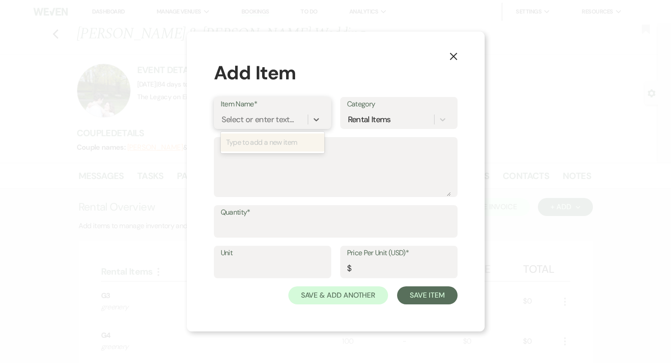
click at [272, 116] on div "Select or enter text..." at bounding box center [257, 120] width 73 height 12
type input "GC3"
click at [280, 142] on div "+ Add "GC3"" at bounding box center [273, 142] width 104 height 18
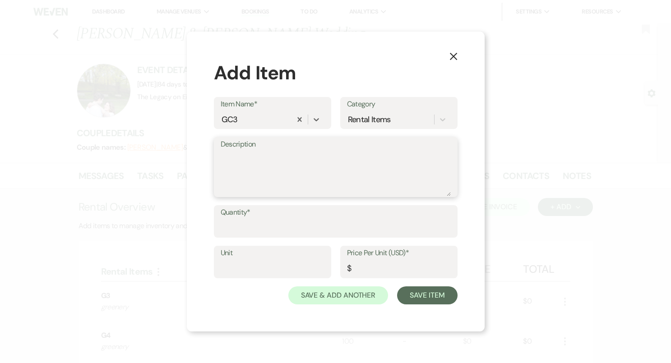
click at [280, 156] on textarea "Description" at bounding box center [336, 173] width 230 height 45
type textarea "gold center pieces"
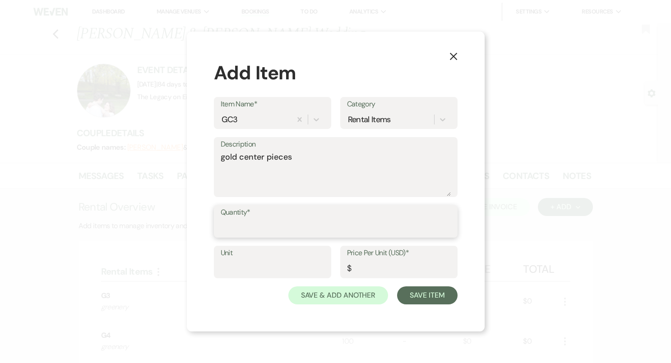
click at [248, 221] on input "Quantity*" at bounding box center [336, 228] width 230 height 18
type input "100"
click at [360, 266] on input "Price Per Unit (USD)*" at bounding box center [399, 269] width 104 height 18
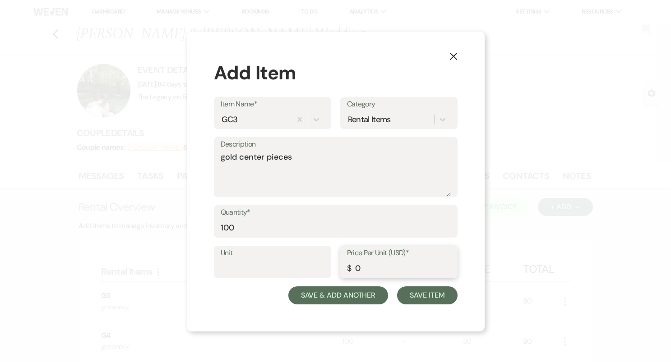
type input "0"
click at [363, 302] on button "Save & Add Another" at bounding box center [338, 295] width 100 height 18
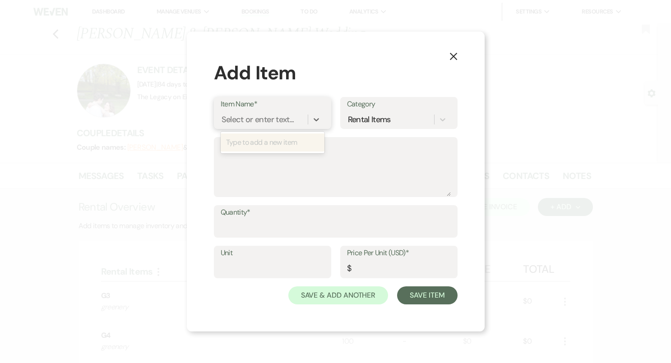
click at [279, 123] on div "Select or enter text..." at bounding box center [257, 120] width 73 height 12
type input "pilar candles"
click at [274, 145] on div "+ Add "pilar candles"" at bounding box center [273, 147] width 104 height 29
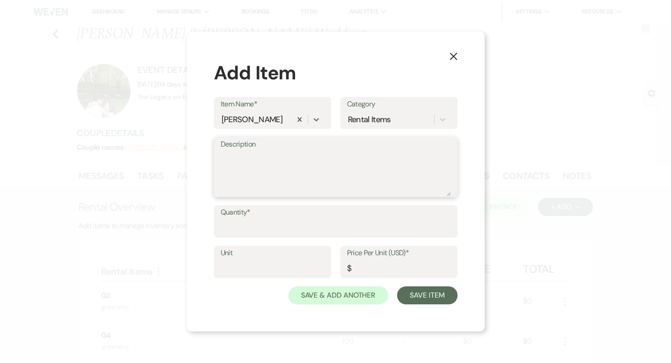
click at [274, 157] on textarea "Description" at bounding box center [336, 173] width 230 height 45
type textarea "4 per table, 4 on SH table"
click at [284, 219] on div "Quantity*" at bounding box center [336, 221] width 244 height 32
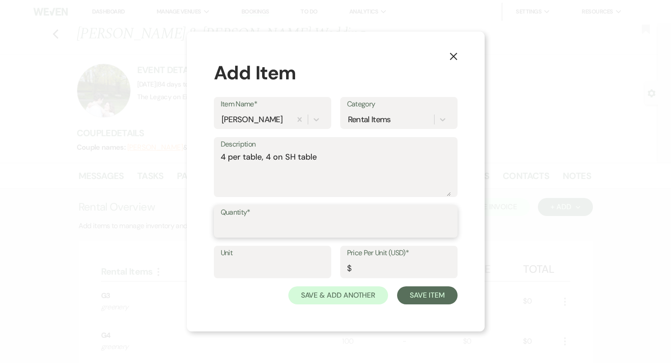
click at [287, 227] on input "Quantity*" at bounding box center [336, 228] width 230 height 18
type input "100"
click at [359, 262] on input "Price Per Unit (USD)*" at bounding box center [399, 269] width 104 height 18
type input "0"
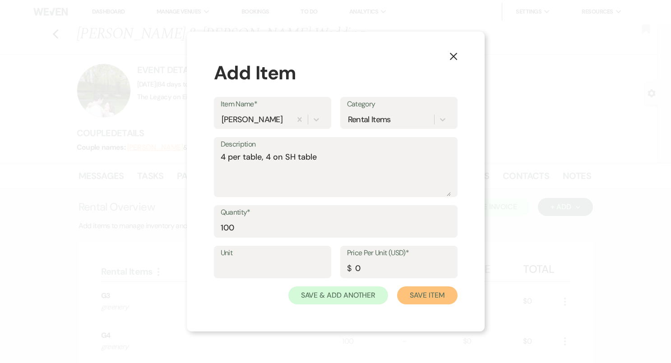
click at [419, 299] on button "Save Item" at bounding box center [427, 295] width 60 height 18
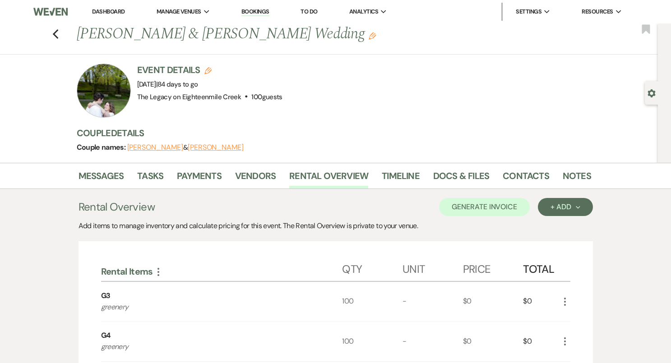
click at [110, 13] on link "Dashboard" at bounding box center [108, 12] width 32 height 8
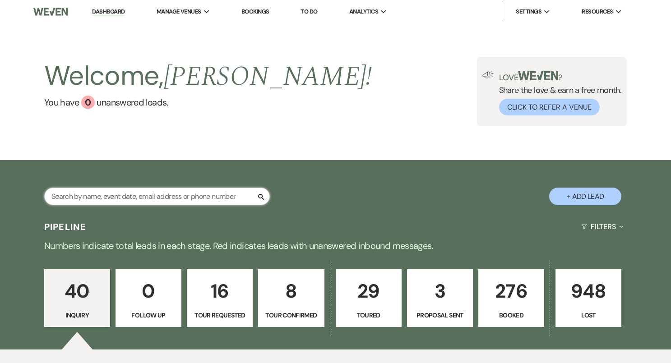
click at [160, 199] on input "text" at bounding box center [156, 197] width 225 height 18
paste input "Sarah Eichhorn"
type input "Sarah Eichhorn"
select select "2"
select select "4"
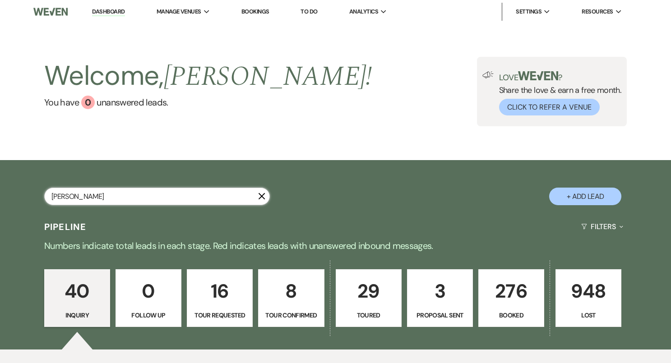
select select "4"
select select "2"
select select "8"
select select "10"
select select "8"
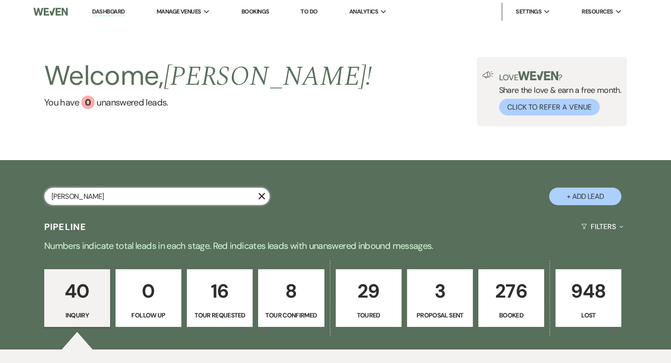
select select "6"
select select "8"
select select "6"
select select "8"
select select "1"
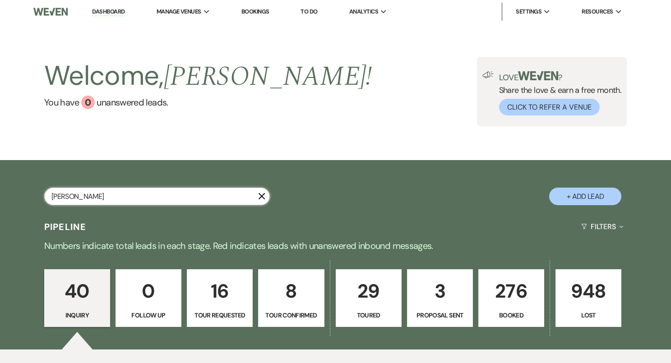
select select "8"
select select "6"
select select "8"
select select "5"
select select "8"
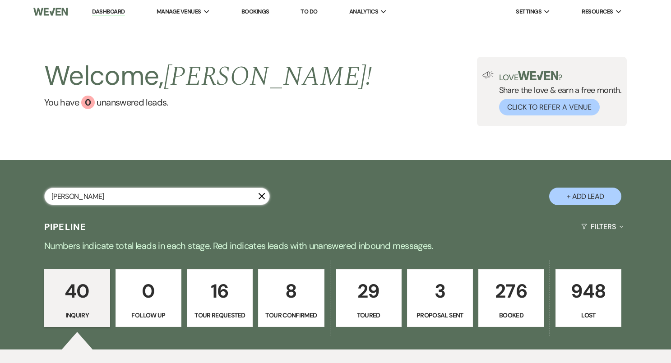
select select "8"
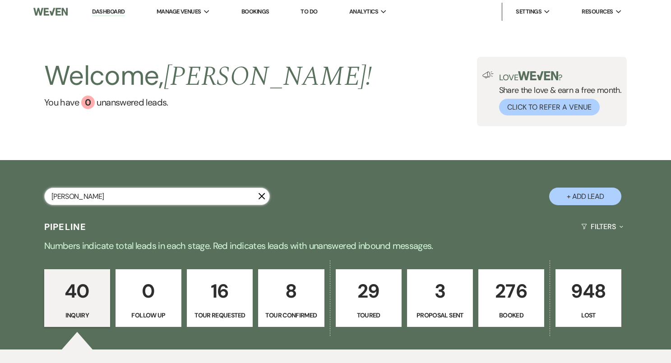
select select "8"
select select "1"
select select "8"
select select "9"
select select "8"
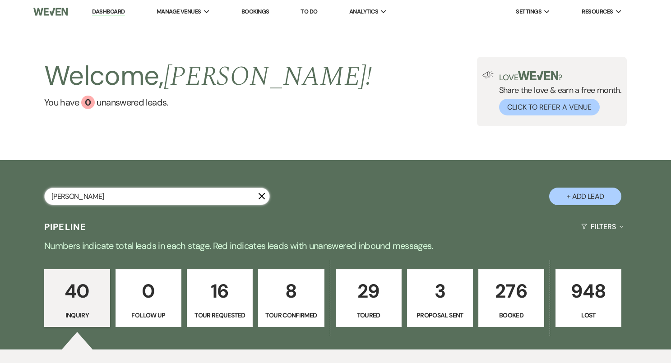
select select "10"
select select "8"
select select "5"
select select "8"
select select "11"
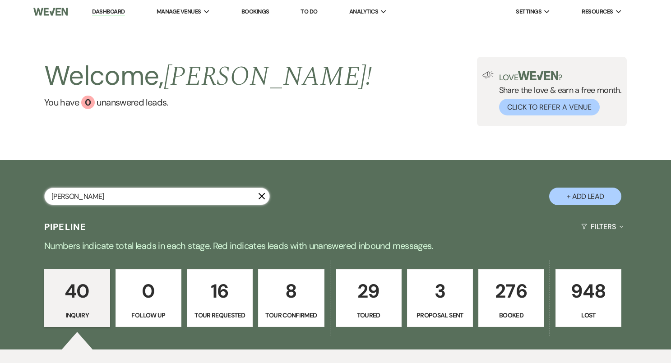
select select "8"
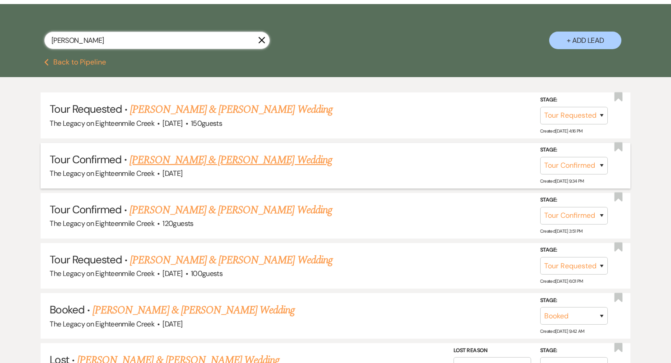
scroll to position [167, 0]
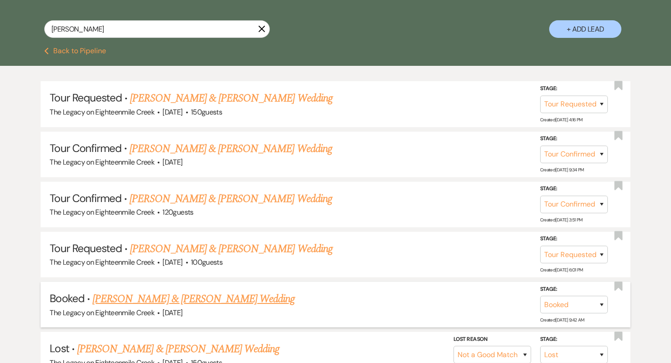
click at [245, 292] on link "Kevin Carges & Sarah Eichhorn's Wedding" at bounding box center [193, 299] width 202 height 16
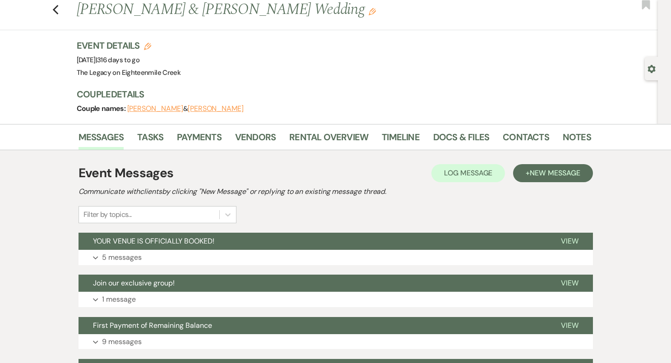
scroll to position [25, 0]
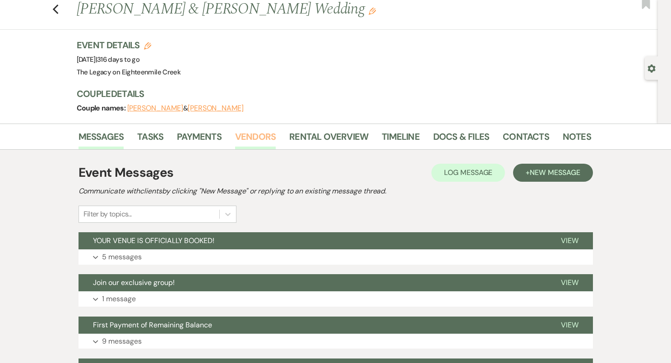
click at [253, 139] on link "Vendors" at bounding box center [255, 139] width 41 height 20
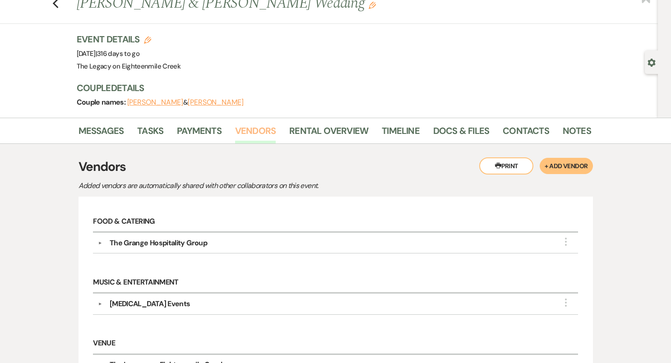
scroll to position [27, 0]
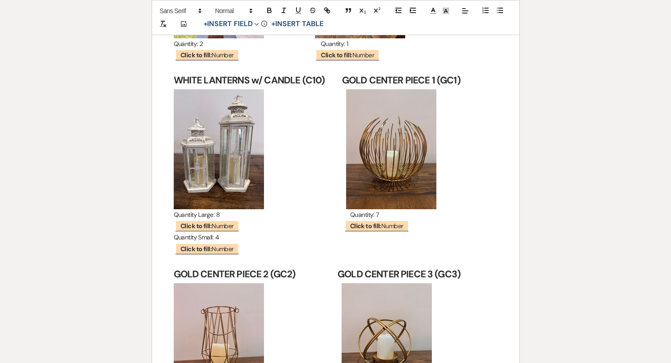
scroll to position [6573, 0]
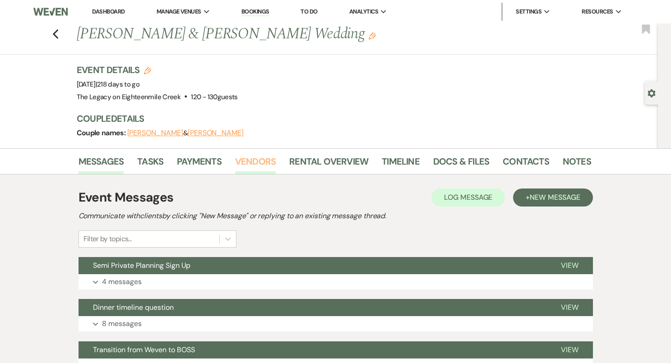
click at [248, 160] on link "Vendors" at bounding box center [255, 164] width 41 height 20
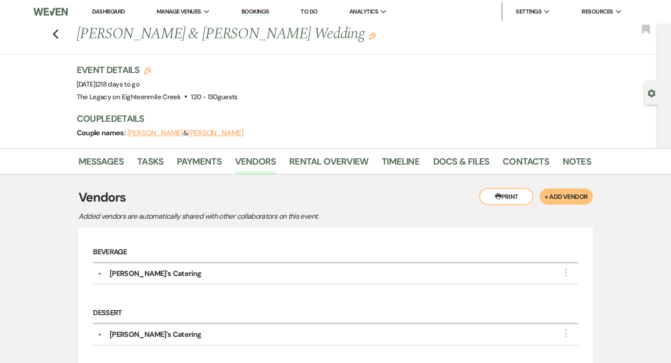
click at [110, 14] on link "Dashboard" at bounding box center [108, 12] width 32 height 8
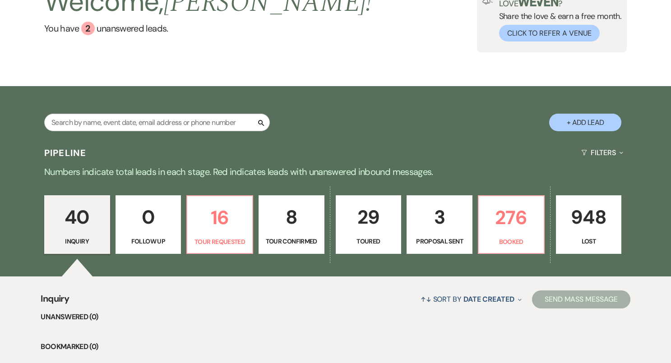
scroll to position [82, 0]
